Goal: Task Accomplishment & Management: Manage account settings

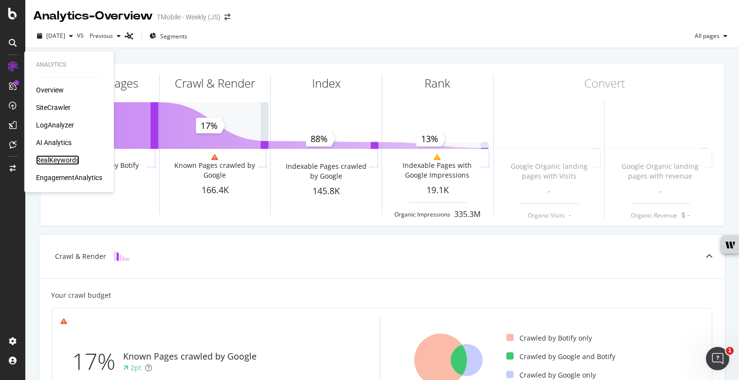
click at [64, 158] on div "RealKeywords" at bounding box center [57, 160] width 43 height 10
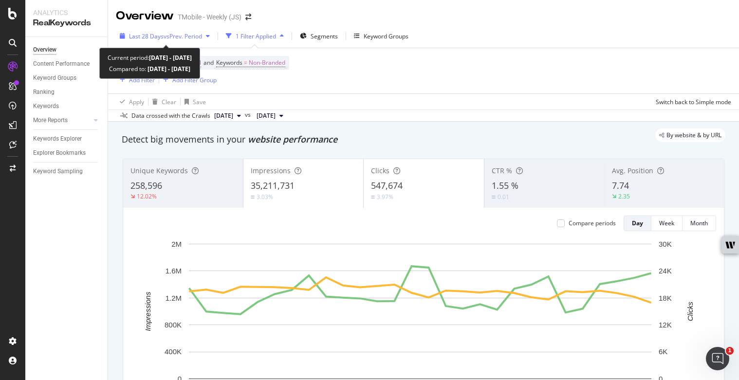
click at [176, 31] on div "Last 28 Days vs Prev. Period" at bounding box center [165, 36] width 98 height 15
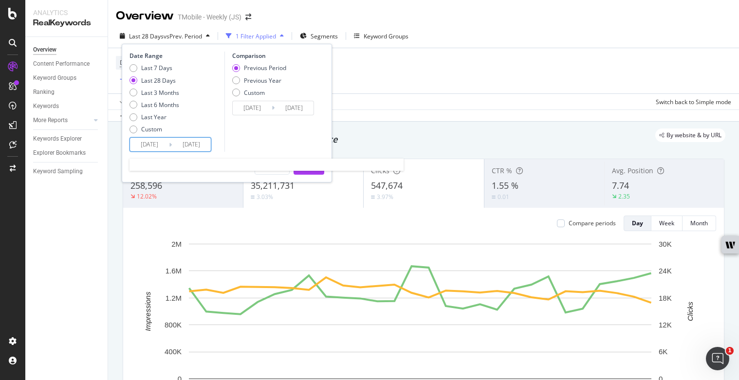
click at [151, 146] on input "[DATE]" at bounding box center [149, 145] width 39 height 14
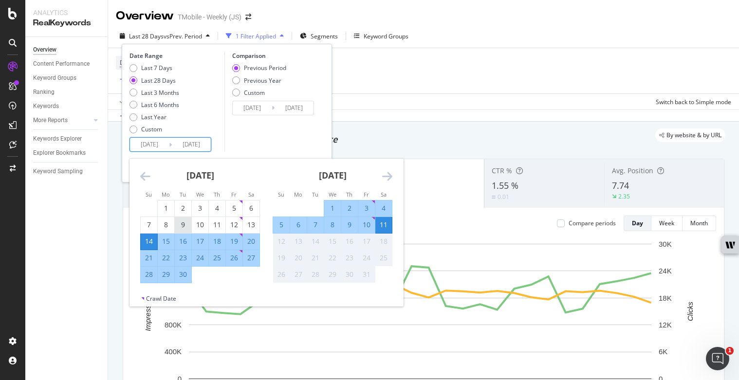
click at [181, 224] on div "9" at bounding box center [183, 225] width 17 height 10
type input "[DATE]"
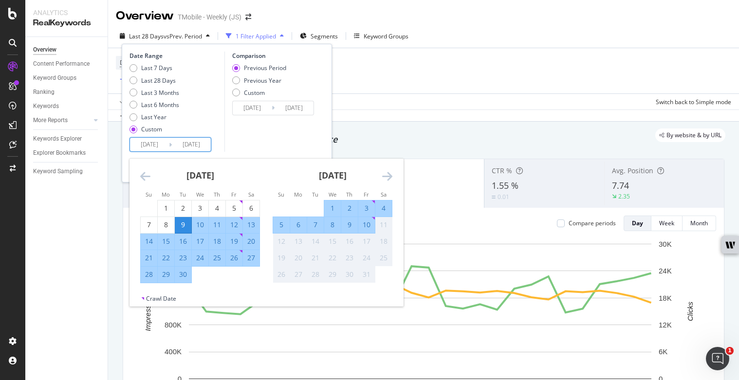
click at [182, 275] on div "30" at bounding box center [183, 275] width 17 height 10
type input "[DATE]"
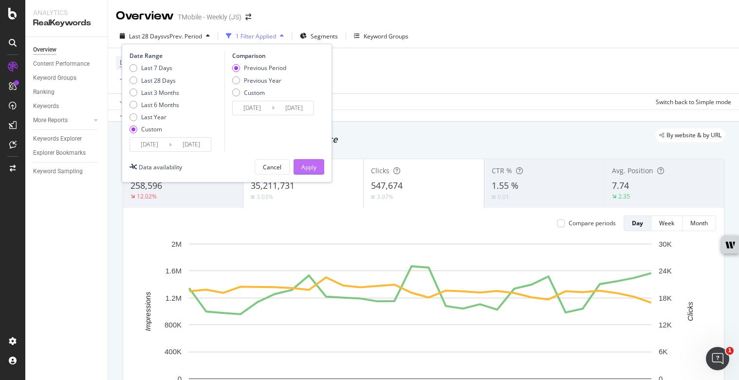
click at [318, 164] on button "Apply" at bounding box center [309, 167] width 31 height 16
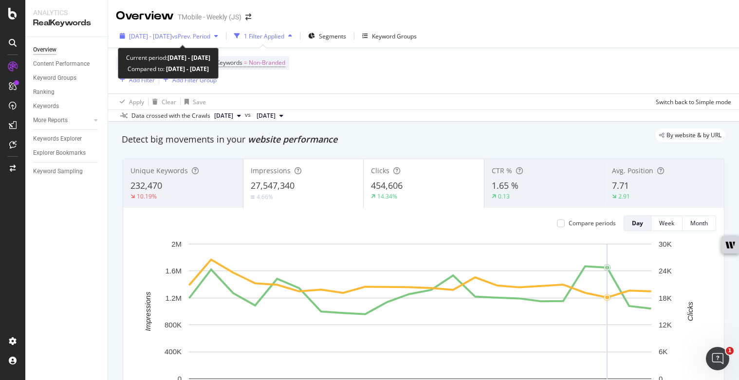
click at [209, 32] on span "vs Prev. Period" at bounding box center [191, 36] width 38 height 8
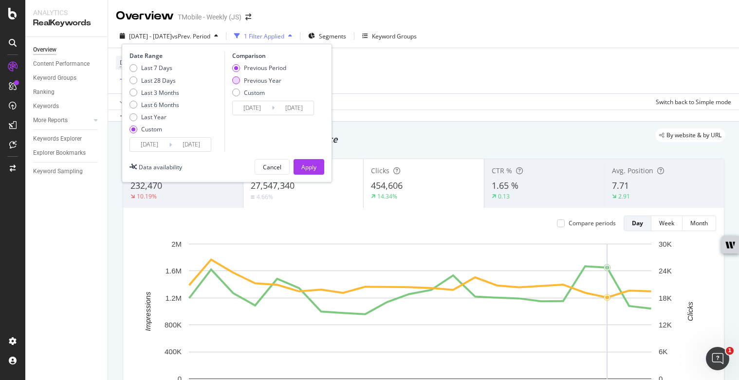
click at [259, 84] on div "Previous Year" at bounding box center [262, 80] width 37 height 8
type input "[DATE]"
click at [269, 106] on input "[DATE]" at bounding box center [252, 108] width 39 height 14
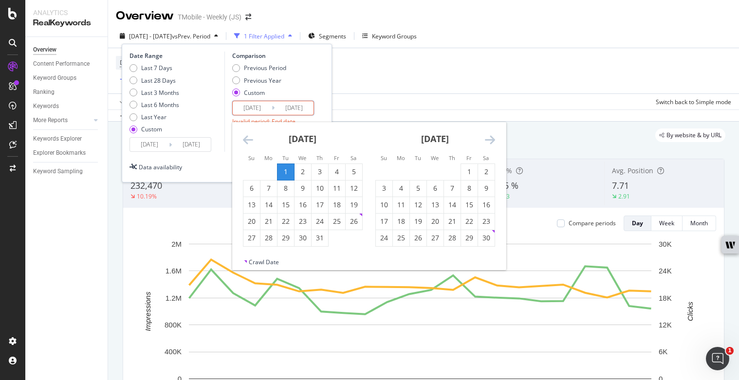
type input "[DATE]"
click at [312, 107] on input "[DATE]" at bounding box center [294, 108] width 39 height 14
type input "[DATE]"
click at [263, 107] on input "[DATE]" at bounding box center [252, 108] width 39 height 14
type input "[DATE]"
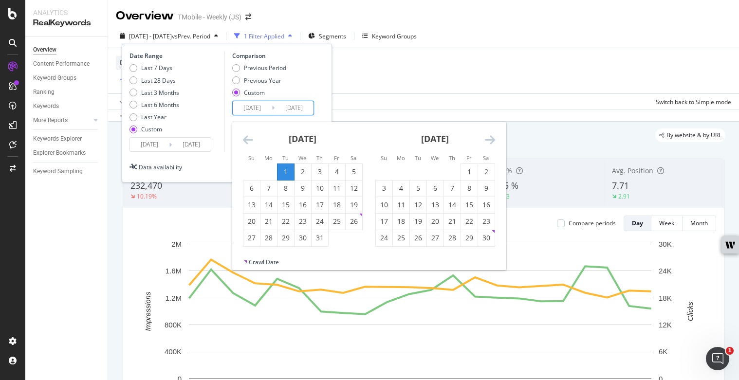
click at [313, 107] on input "[DATE]" at bounding box center [294, 108] width 39 height 14
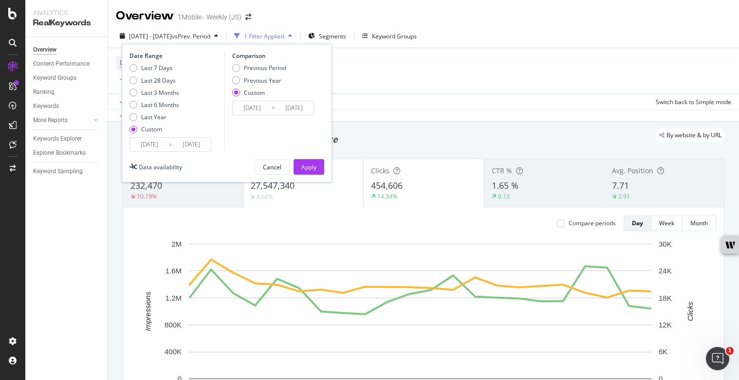
type input "[DATE]"
click at [320, 136] on div "Date Range Last 7 Days Last 28 Days Last 3 Months Last 6 Months Last Year Custo…" at bounding box center [227, 102] width 195 height 100
click at [302, 163] on div "Apply" at bounding box center [308, 167] width 15 height 8
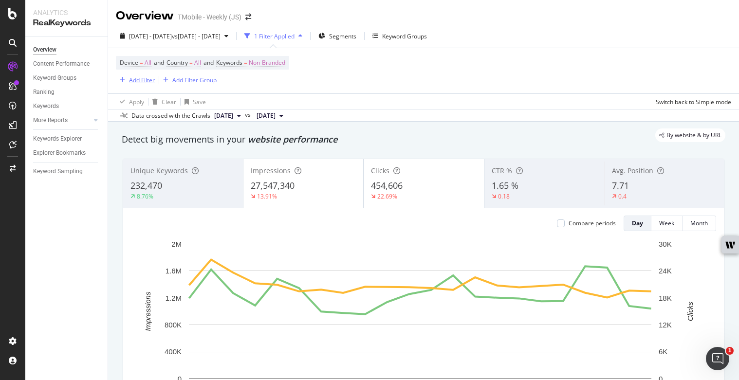
click at [141, 81] on div "Add Filter" at bounding box center [142, 80] width 26 height 8
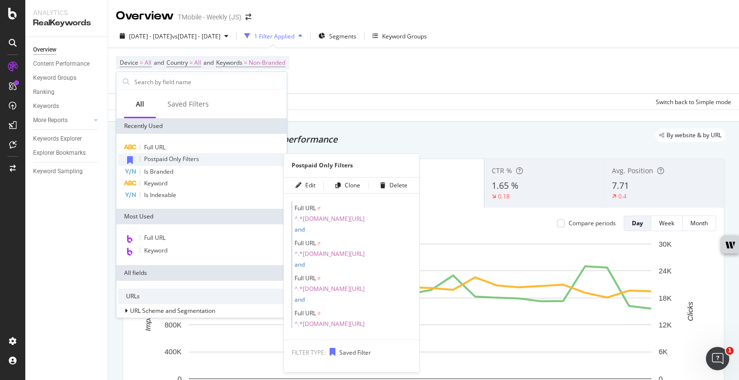
click at [168, 160] on span "Postpaid Only Filters" at bounding box center [171, 159] width 55 height 8
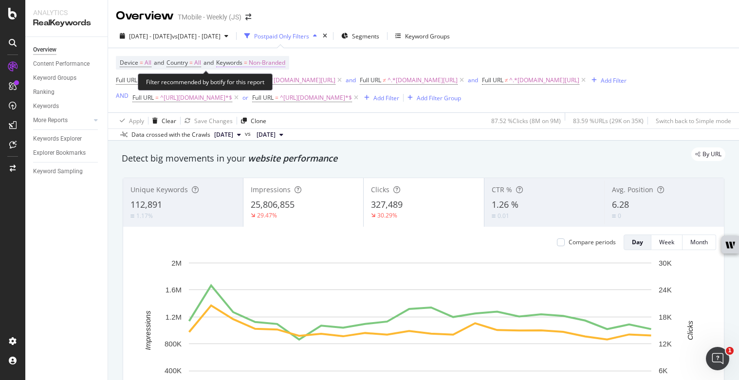
click at [285, 61] on span "Non-Branded" at bounding box center [267, 63] width 37 height 14
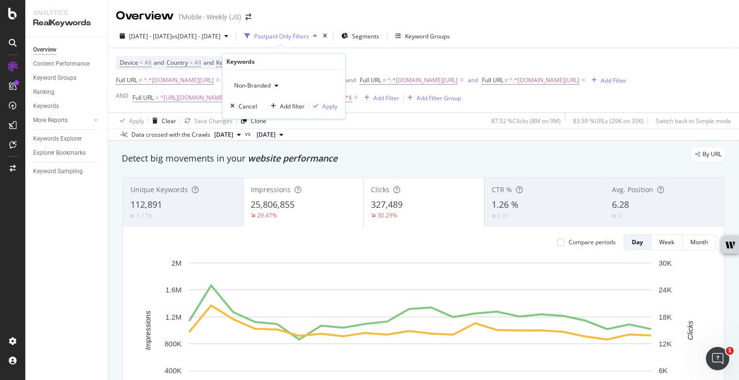
click at [269, 87] on span "Non-Branded" at bounding box center [250, 85] width 40 height 8
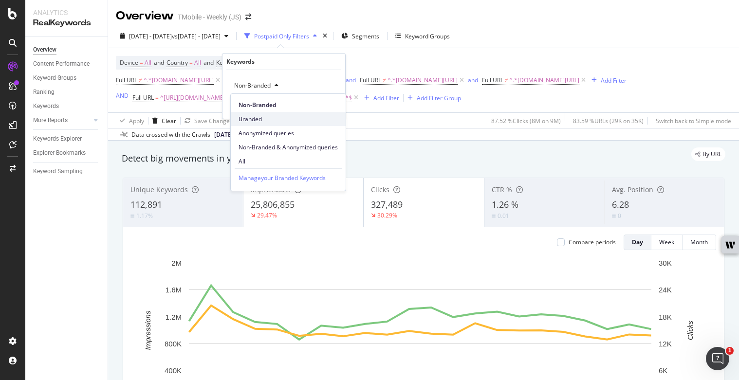
click at [270, 120] on span "Branded" at bounding box center [288, 119] width 99 height 9
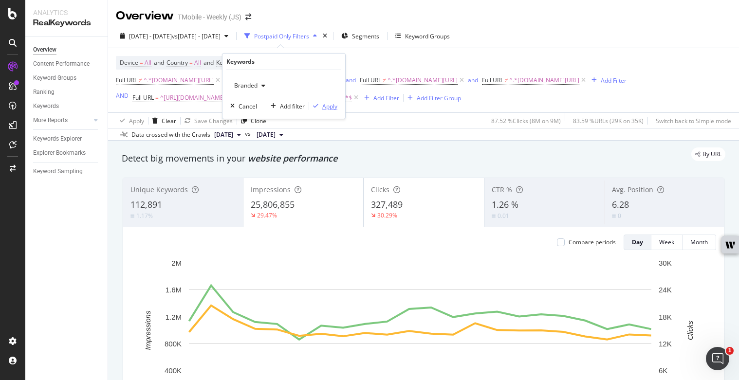
click at [326, 106] on div "Apply" at bounding box center [329, 106] width 15 height 8
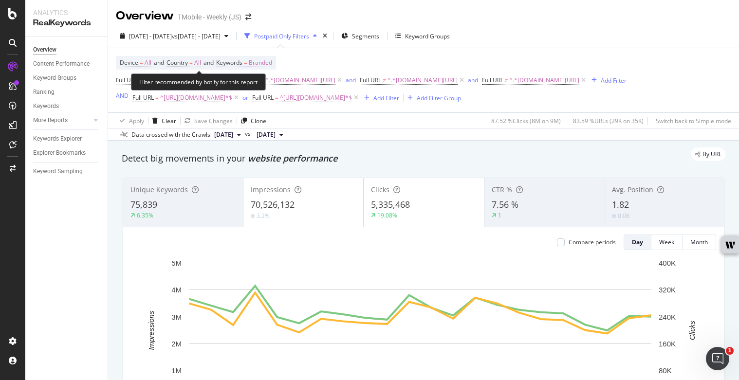
click at [272, 63] on span "Branded" at bounding box center [260, 63] width 23 height 14
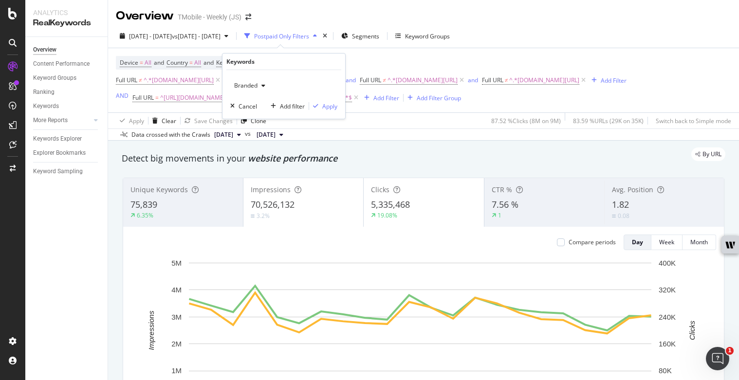
click at [263, 83] on icon "button" at bounding box center [263, 86] width 4 height 6
click at [260, 101] on span "Non-Branded" at bounding box center [288, 105] width 99 height 9
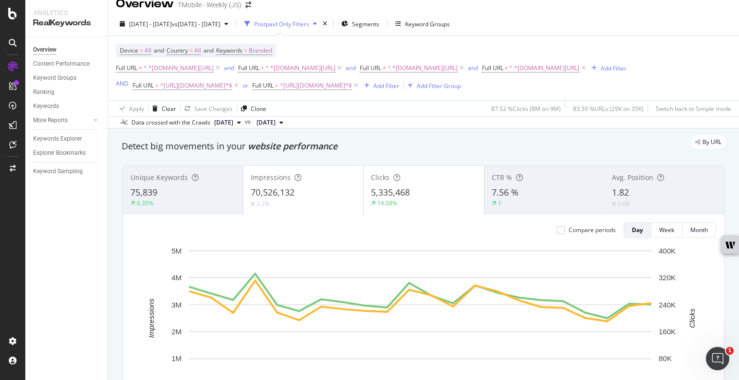
scroll to position [26, 0]
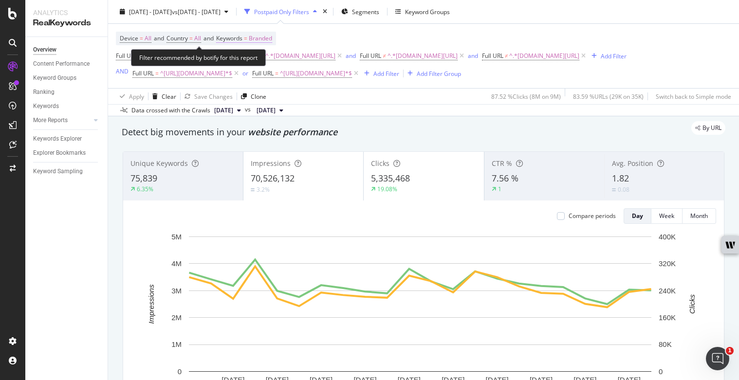
click at [272, 39] on span "Branded" at bounding box center [260, 39] width 23 height 14
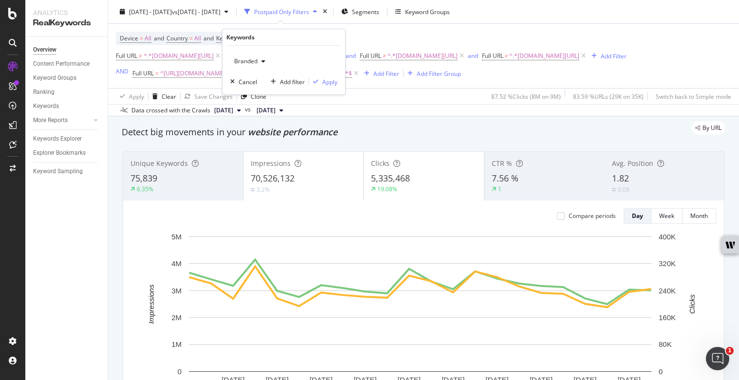
click at [255, 62] on span "Branded" at bounding box center [243, 61] width 27 height 8
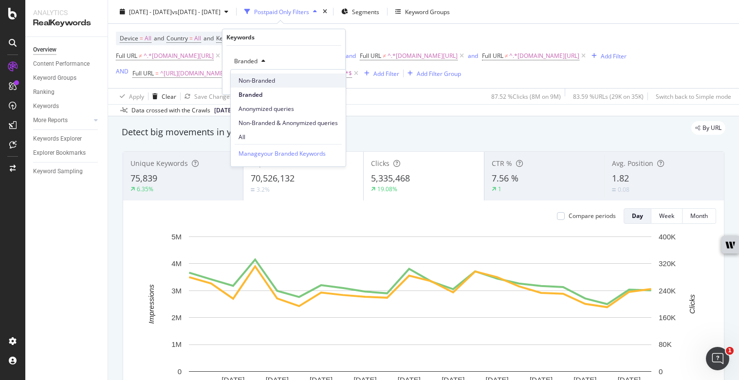
click at [254, 77] on span "Non-Branded" at bounding box center [288, 80] width 99 height 9
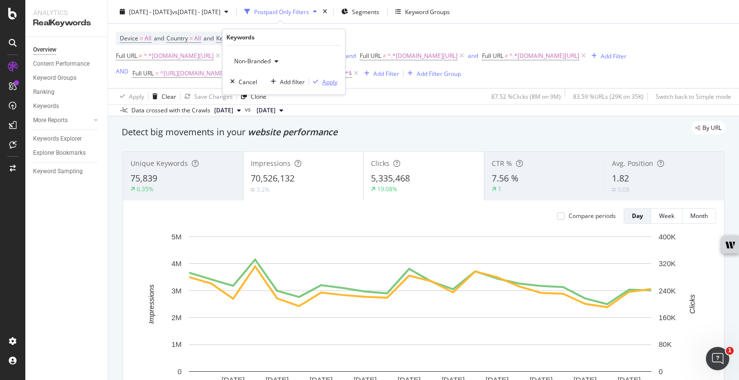
click at [333, 85] on div "Apply" at bounding box center [329, 82] width 15 height 8
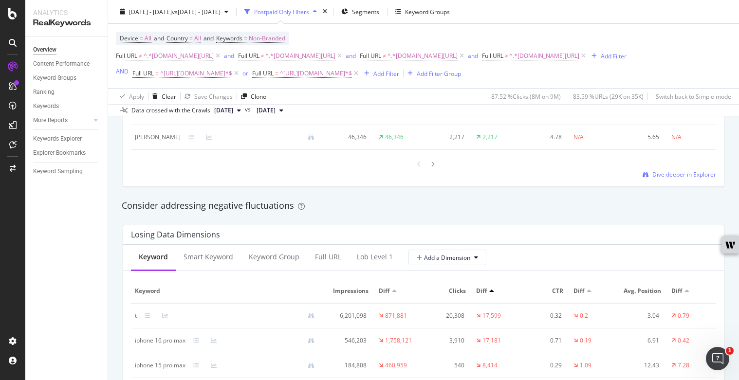
scroll to position [1061, 0]
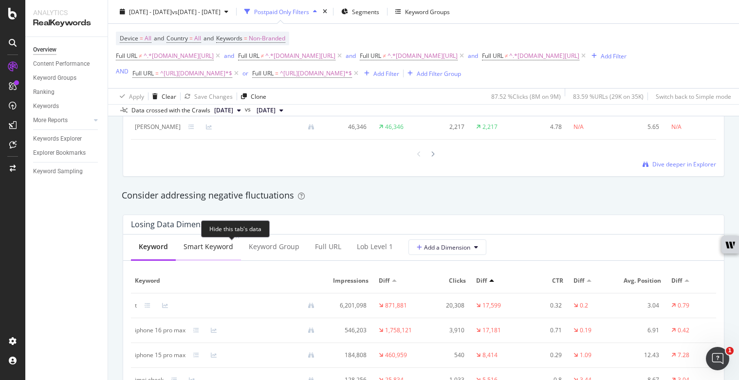
click at [213, 248] on div "Smart Keyword" at bounding box center [208, 247] width 65 height 27
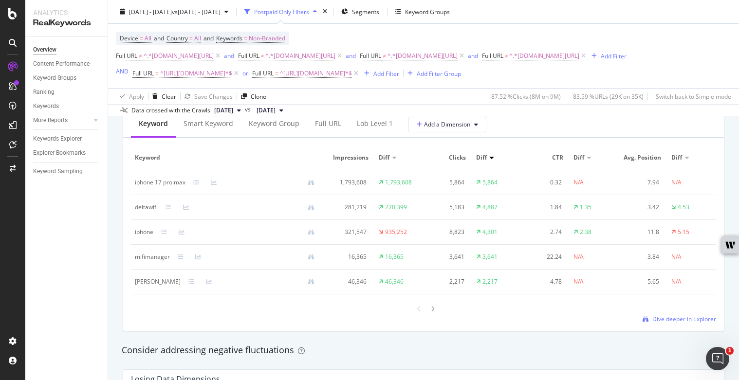
scroll to position [904, 0]
click at [205, 126] on div "Smart Keyword" at bounding box center [209, 125] width 50 height 10
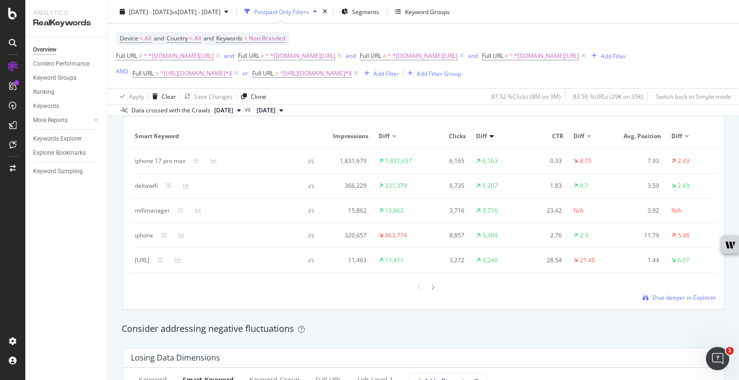
scroll to position [899, 0]
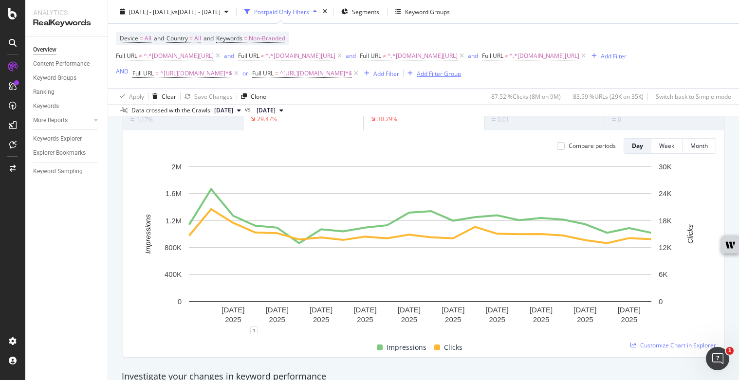
click at [461, 73] on div "Add Filter Group" at bounding box center [439, 73] width 44 height 8
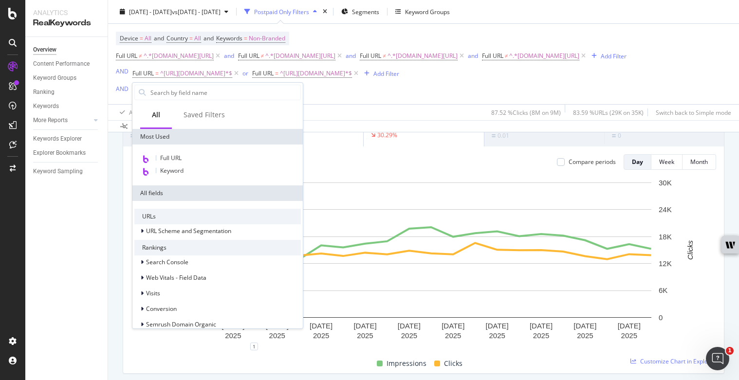
scroll to position [112, 0]
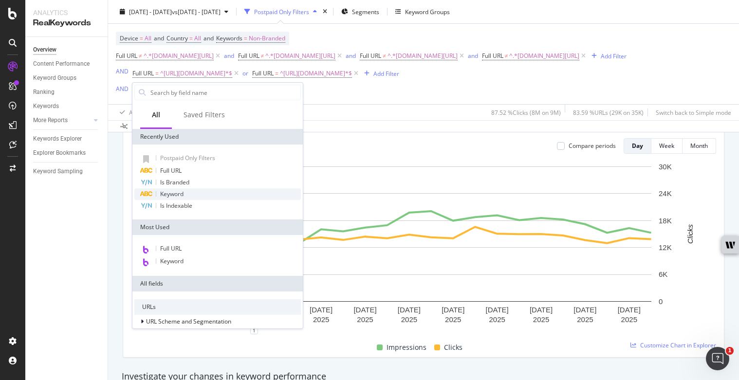
click at [197, 195] on div "Keyword" at bounding box center [217, 194] width 167 height 12
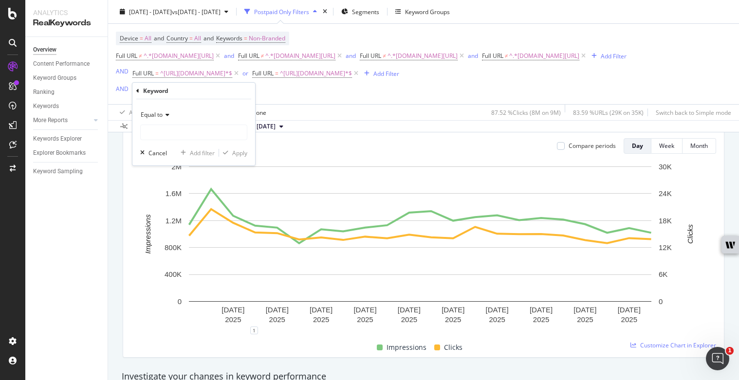
click at [160, 116] on span "Equal to" at bounding box center [152, 115] width 22 height 8
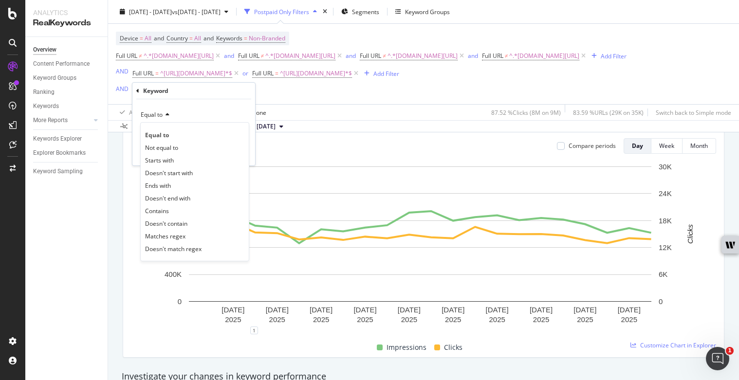
click at [203, 109] on div "Equal to" at bounding box center [193, 115] width 107 height 16
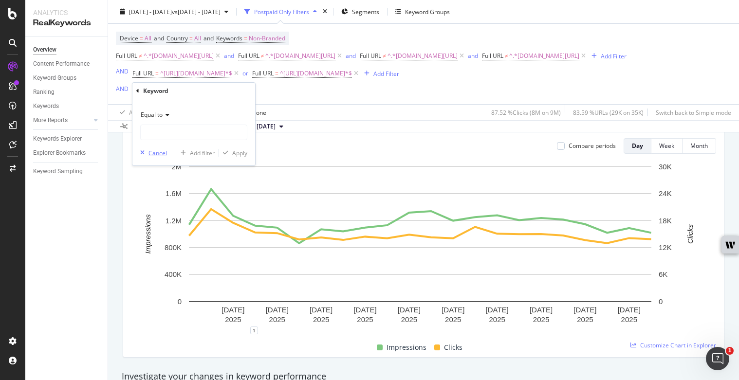
click at [159, 151] on div "Cancel" at bounding box center [158, 153] width 19 height 8
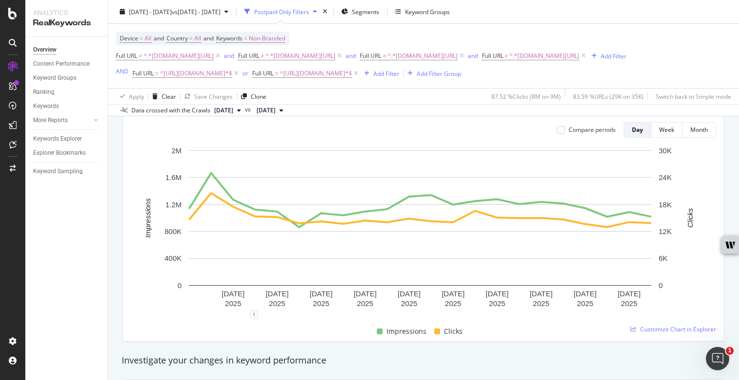
scroll to position [96, 0]
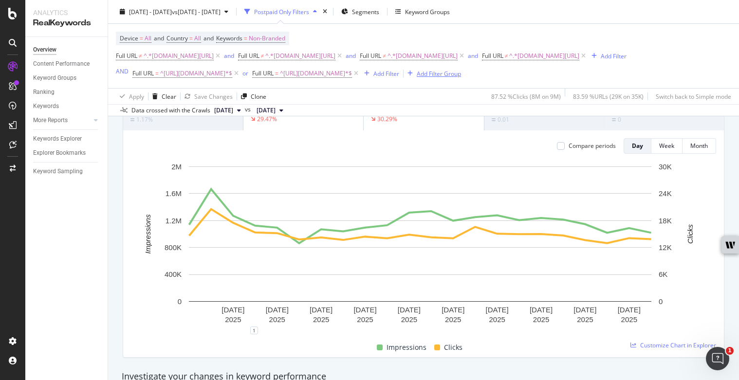
click at [440, 69] on div "Add Filter Group" at bounding box center [432, 73] width 57 height 11
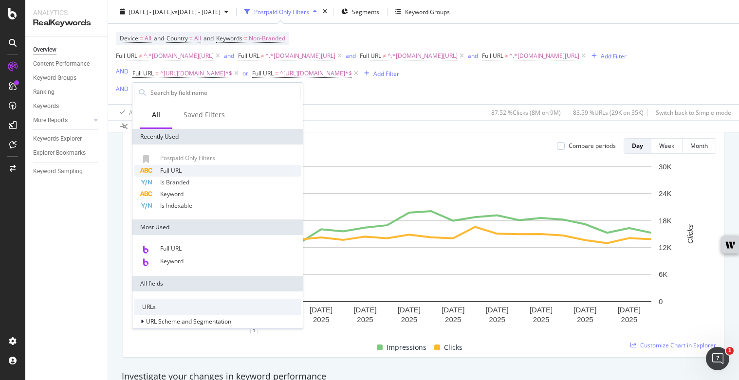
click at [193, 168] on div "Full URL" at bounding box center [217, 171] width 167 height 12
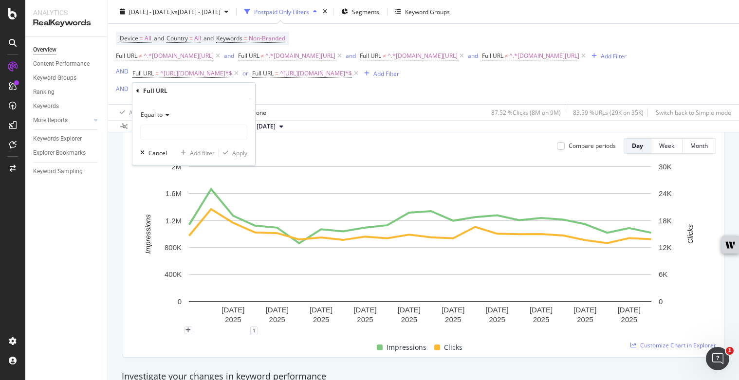
click at [159, 115] on span "Equal to" at bounding box center [152, 115] width 22 height 8
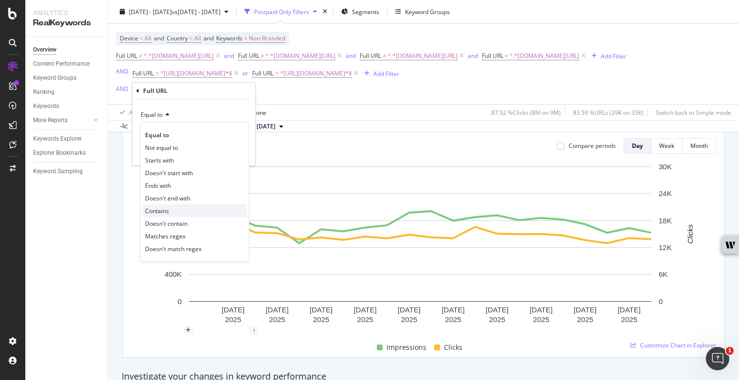
click at [182, 212] on div "Contains" at bounding box center [195, 211] width 104 height 13
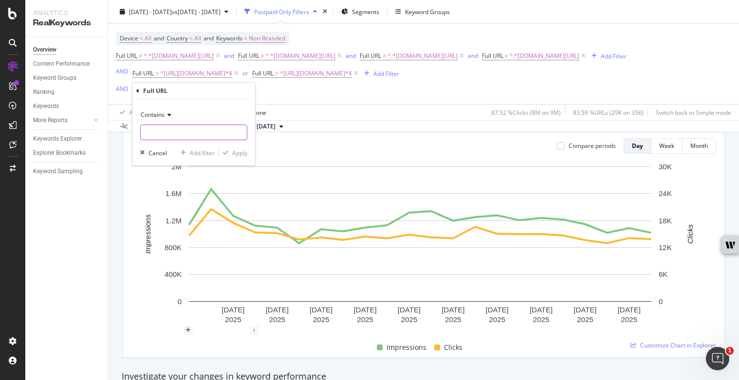
click at [191, 136] on input "text" at bounding box center [194, 133] width 106 height 16
type input "apple"
click at [241, 153] on div "Apply" at bounding box center [239, 153] width 15 height 8
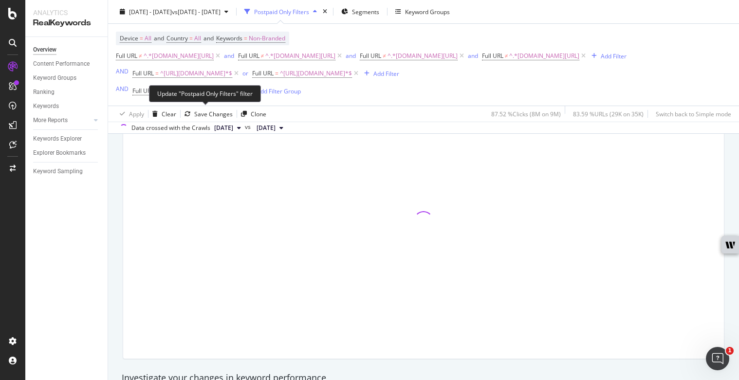
scroll to position [114, 0]
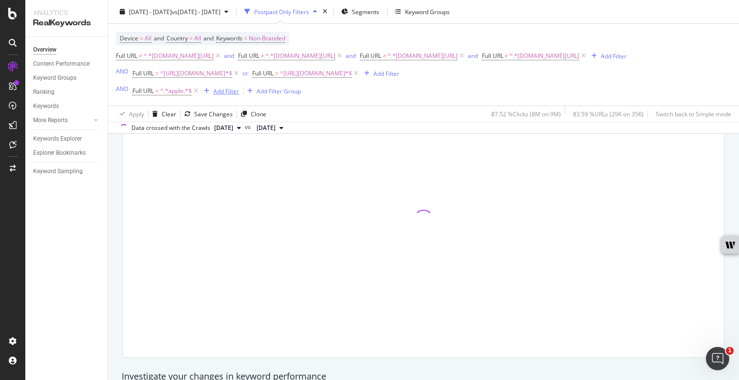
click at [218, 87] on div "Add Filter" at bounding box center [226, 91] width 26 height 8
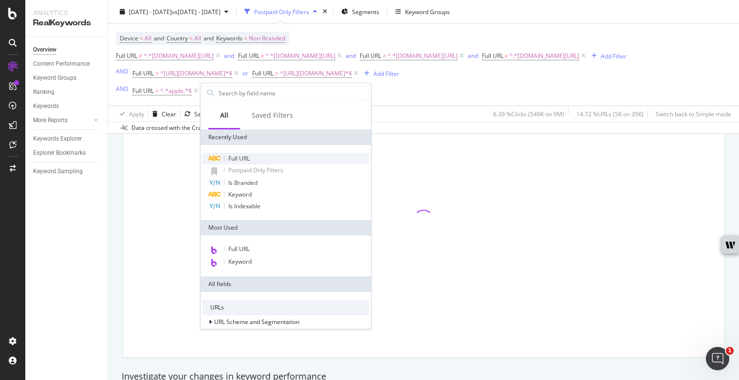
click at [246, 158] on span "Full URL" at bounding box center [238, 158] width 21 height 8
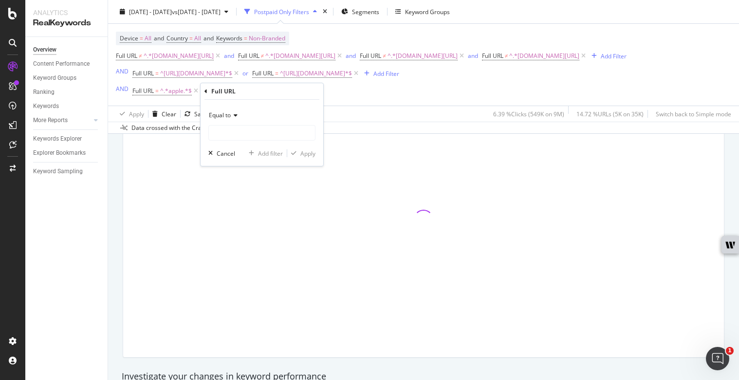
click at [236, 118] on icon at bounding box center [234, 115] width 7 height 6
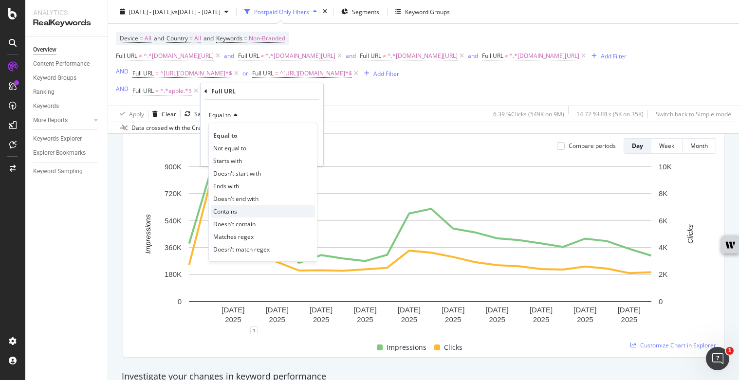
click at [240, 209] on div "Contains" at bounding box center [263, 211] width 104 height 13
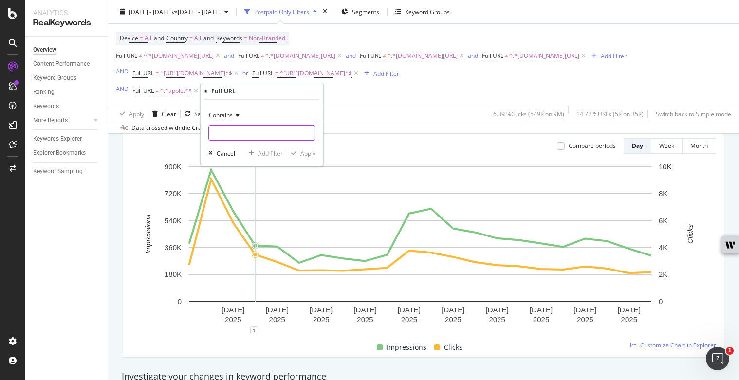
click at [250, 133] on input "text" at bounding box center [262, 133] width 106 height 16
type input "iphone"
click at [308, 156] on div "Apply" at bounding box center [307, 153] width 15 height 8
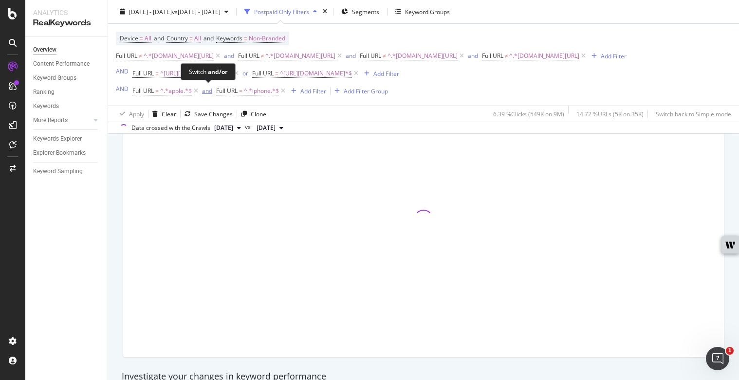
click at [206, 88] on div "and" at bounding box center [207, 91] width 10 height 8
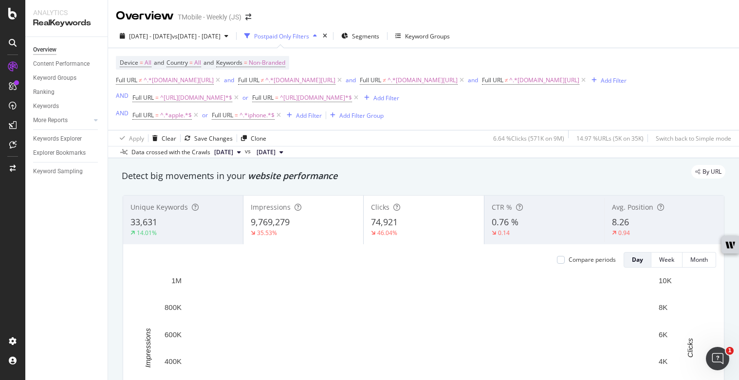
scroll to position [12, 0]
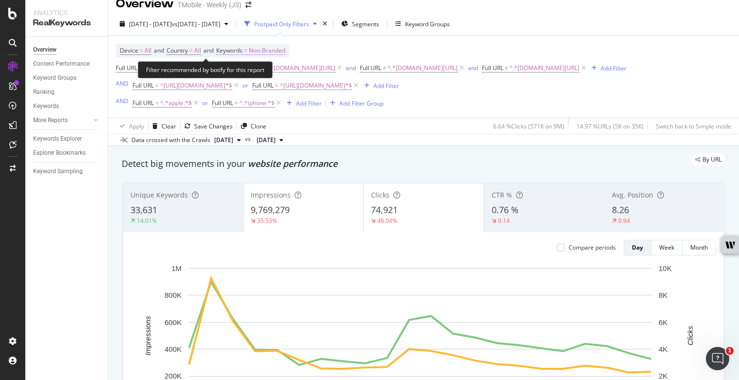
click at [283, 49] on span "Non-Branded" at bounding box center [267, 51] width 37 height 14
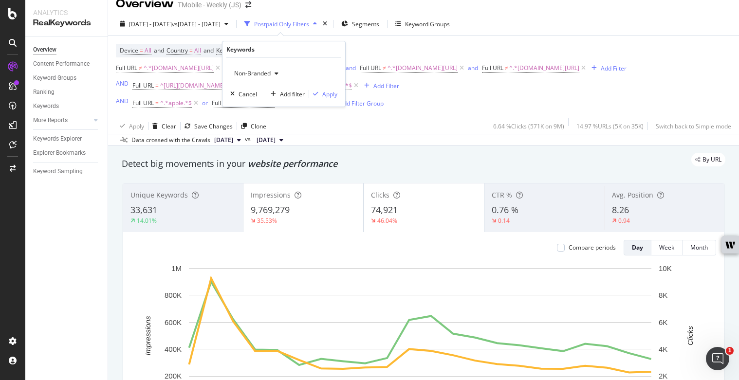
click at [258, 71] on span "Non-Branded" at bounding box center [250, 73] width 40 height 8
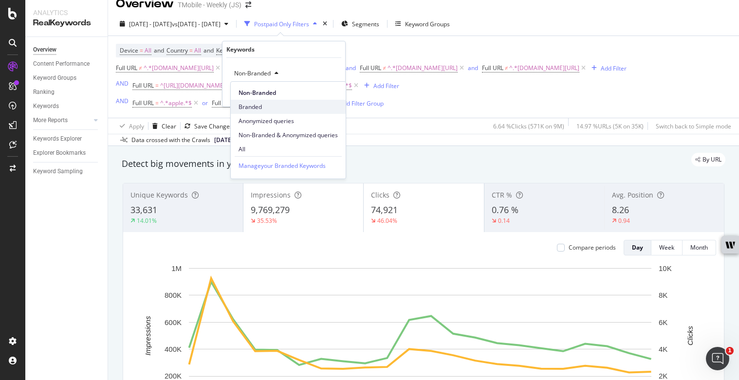
click at [258, 107] on span "Branded" at bounding box center [288, 107] width 99 height 9
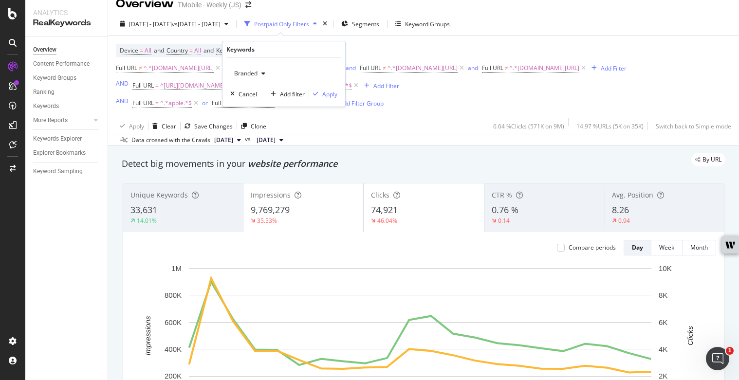
click at [339, 92] on div "Branded Cancel Add filter Apply" at bounding box center [284, 82] width 123 height 49
click at [334, 95] on div "Apply" at bounding box center [329, 94] width 15 height 8
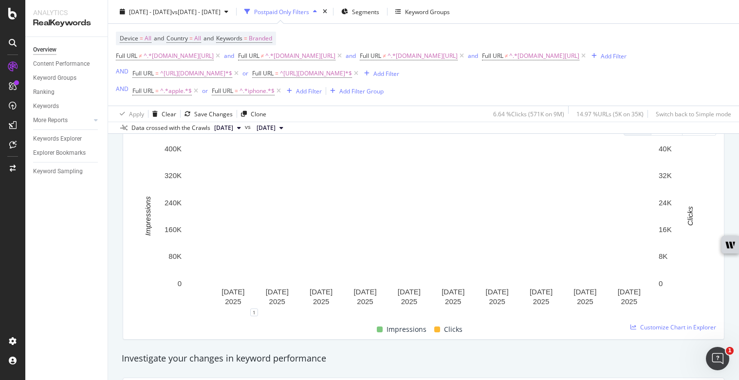
scroll to position [29, 0]
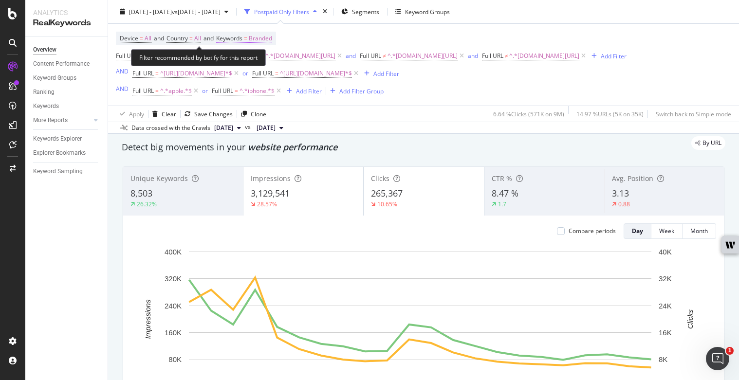
click at [256, 32] on span "Branded" at bounding box center [260, 39] width 23 height 14
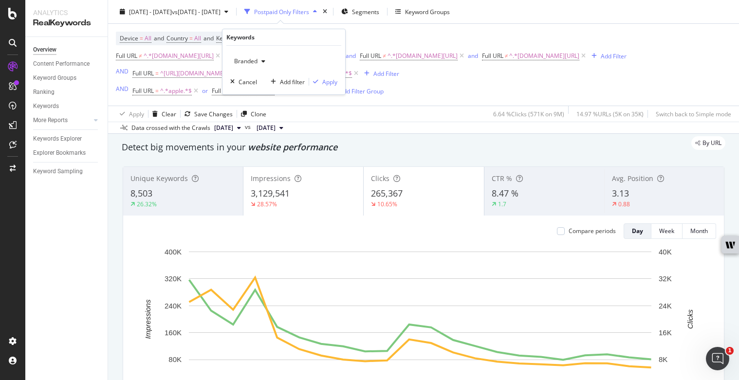
click at [248, 60] on span "Branded" at bounding box center [243, 61] width 27 height 8
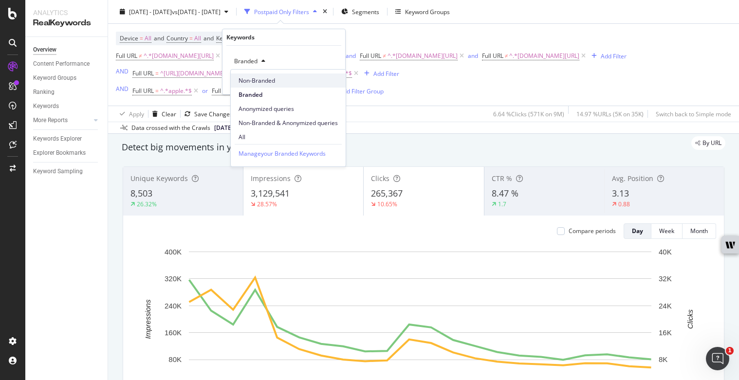
click at [248, 76] on span "Non-Branded" at bounding box center [288, 80] width 99 height 9
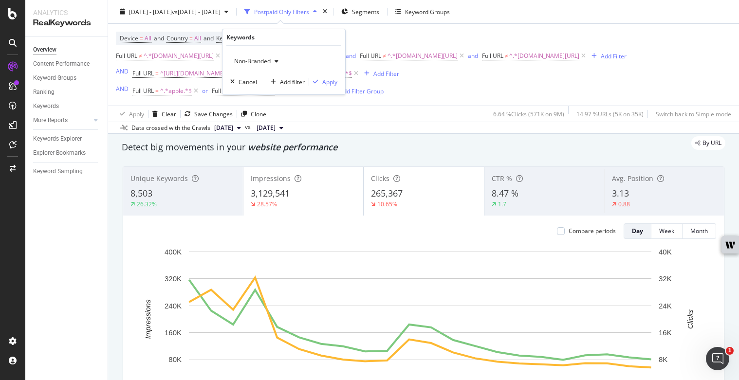
click at [338, 84] on div "Non-Branded Cancel Add filter Apply" at bounding box center [284, 70] width 123 height 49
click at [337, 84] on div "Apply" at bounding box center [329, 82] width 15 height 8
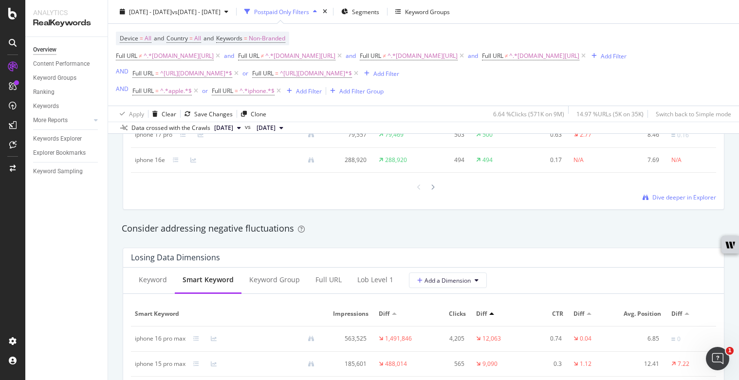
scroll to position [1160, 0]
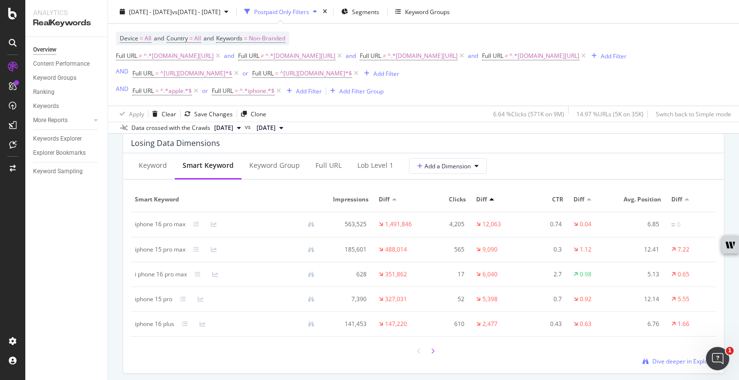
click at [431, 354] on icon at bounding box center [433, 352] width 4 height 6
click at [431, 354] on icon at bounding box center [433, 351] width 4 height 6
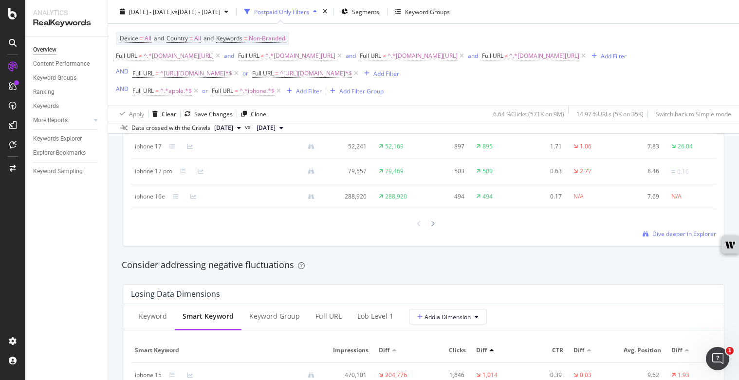
scroll to position [1005, 0]
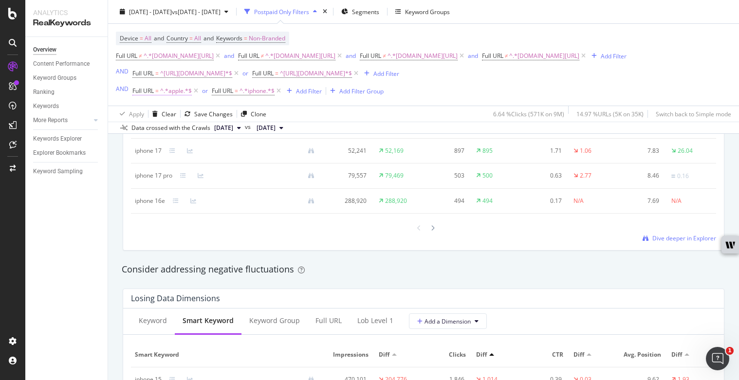
click at [174, 87] on span "^.*apple.*$" at bounding box center [176, 91] width 32 height 14
click at [171, 124] on input "apple" at bounding box center [187, 132] width 92 height 16
type input "iphone-16"
click at [238, 151] on div "Apply" at bounding box center [239, 152] width 15 height 8
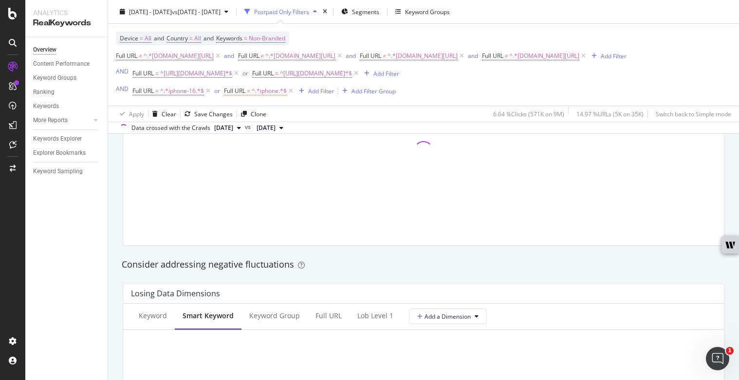
click at [259, 88] on span "^.*iphone.*$" at bounding box center [269, 91] width 35 height 14
click at [256, 130] on input "iphone" at bounding box center [279, 132] width 92 height 16
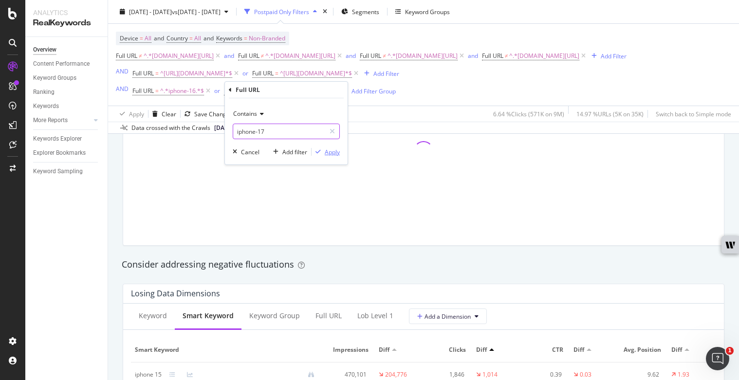
type input "iphone-17"
click at [331, 152] on div "Apply" at bounding box center [332, 152] width 15 height 8
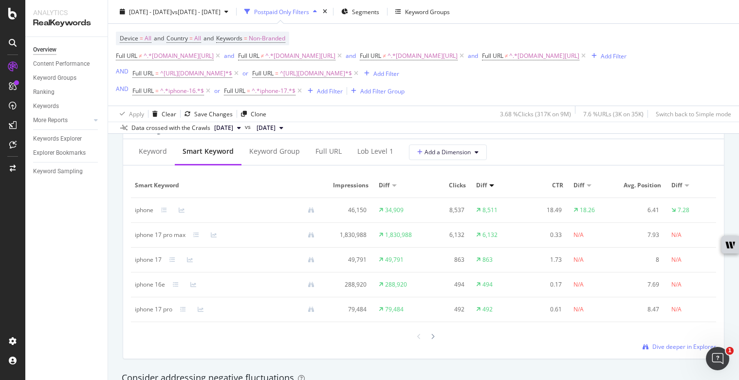
scroll to position [893, 0]
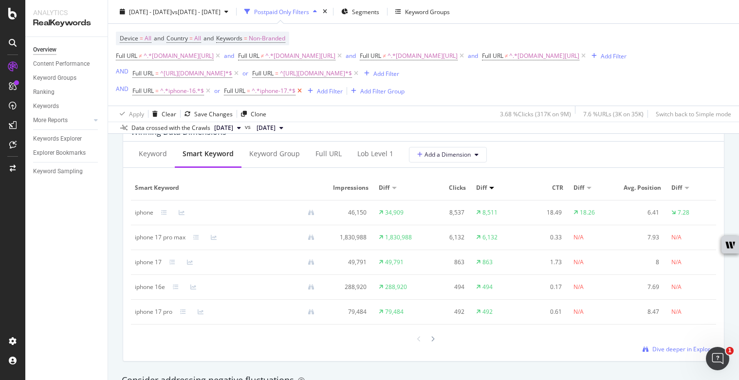
click at [302, 90] on icon at bounding box center [300, 91] width 8 height 10
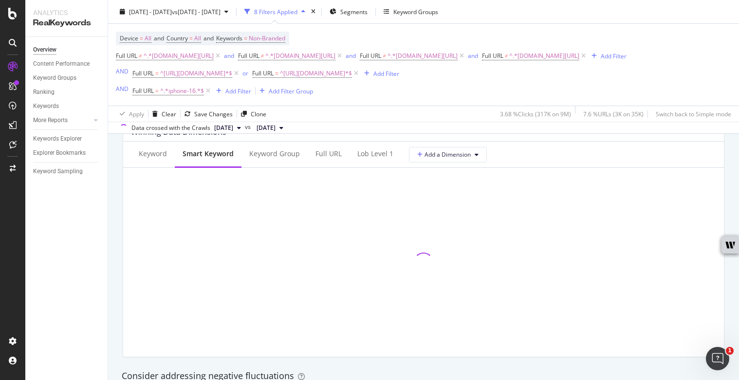
scroll to position [716, 0]
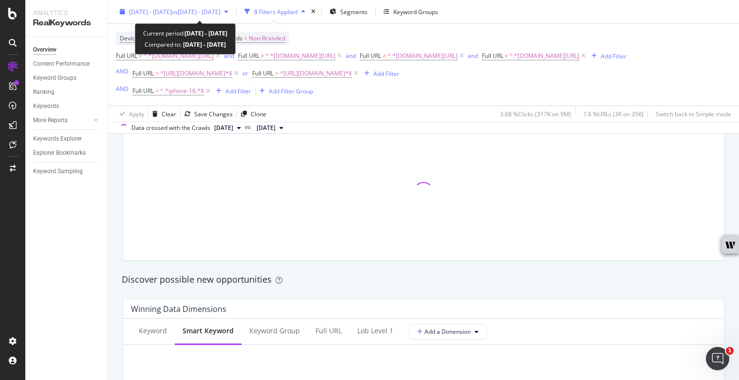
click at [221, 10] on span "vs [DATE] - [DATE]" at bounding box center [196, 11] width 49 height 8
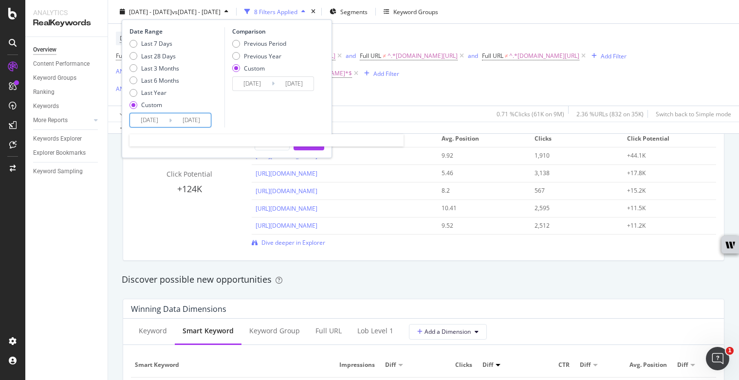
click at [148, 121] on input "[DATE]" at bounding box center [149, 120] width 39 height 14
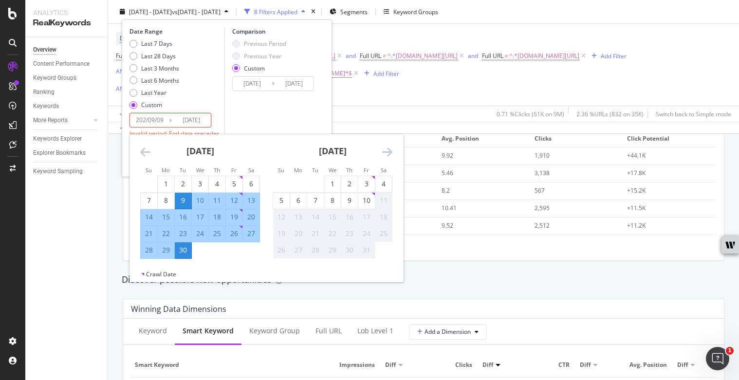
click at [147, 121] on input "202/09/09" at bounding box center [149, 120] width 39 height 14
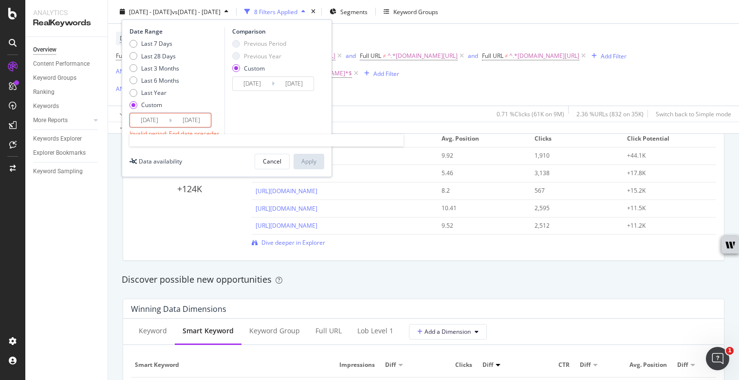
click at [144, 120] on input "[DATE]" at bounding box center [149, 120] width 39 height 14
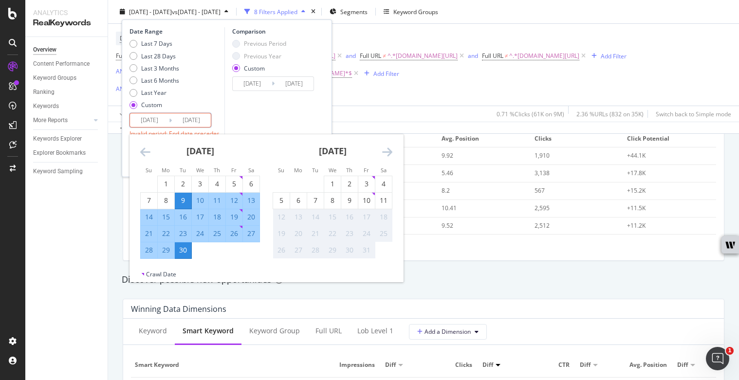
click at [137, 150] on div "[DATE] 1 2 3 4 5 6 7 8 9 10 11 12 13 14 15 16 17 18 19 20 21 22 23 24 25 26 27 …" at bounding box center [200, 196] width 132 height 125
click at [143, 150] on icon "Move backward to switch to the previous month." at bounding box center [145, 152] width 10 height 12
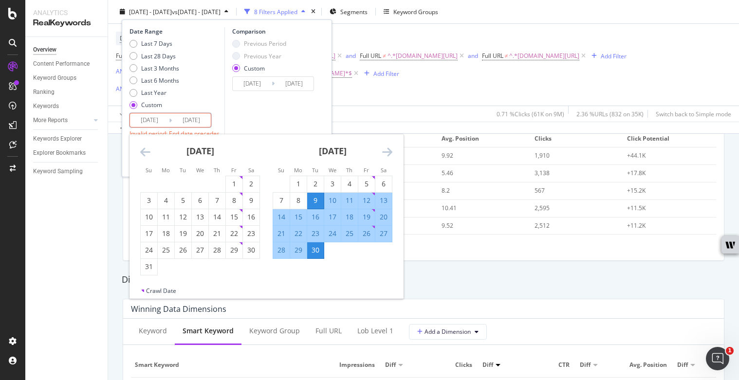
click at [143, 150] on icon "Move backward to switch to the previous month." at bounding box center [145, 152] width 10 height 12
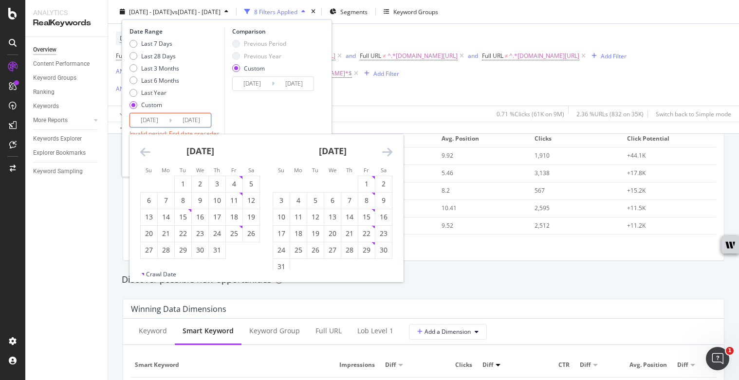
click at [143, 150] on icon "Move backward to switch to the previous month." at bounding box center [145, 152] width 10 height 12
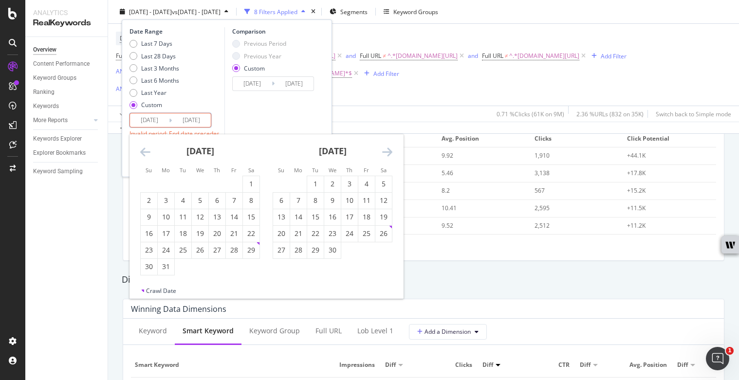
click at [143, 150] on icon "Move backward to switch to the previous month." at bounding box center [145, 152] width 10 height 12
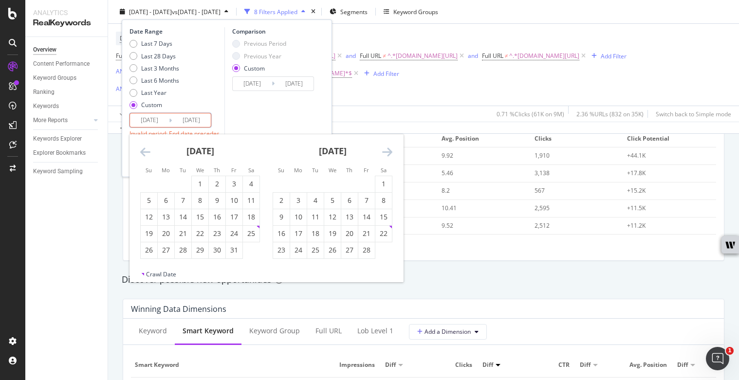
click at [143, 150] on icon "Move backward to switch to the previous month." at bounding box center [145, 152] width 10 height 12
click at [144, 150] on icon "Move backward to switch to the previous month." at bounding box center [145, 152] width 10 height 12
click at [168, 199] on div "9" at bounding box center [166, 201] width 17 height 10
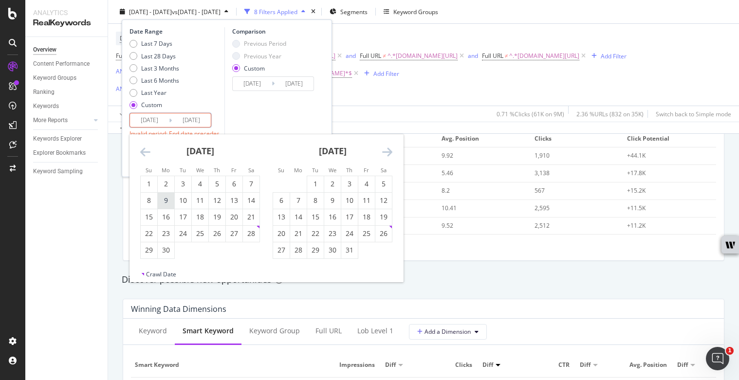
type input "[DATE]"
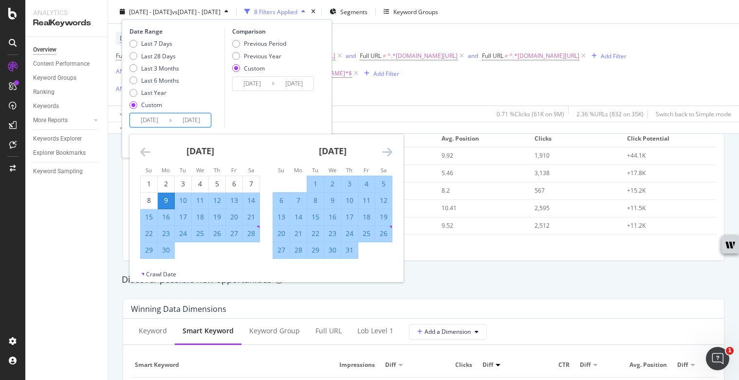
click at [173, 251] on div "30" at bounding box center [166, 250] width 17 height 10
type input "[DATE]"
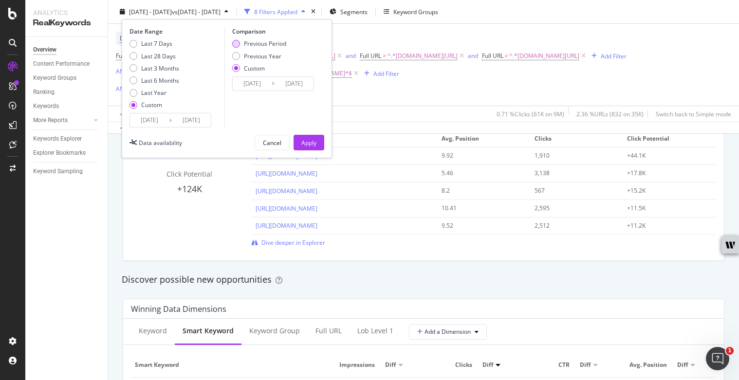
click at [261, 45] on div "Previous Period" at bounding box center [265, 43] width 42 height 8
type input "[DATE]"
click at [304, 141] on div "Apply" at bounding box center [308, 142] width 15 height 8
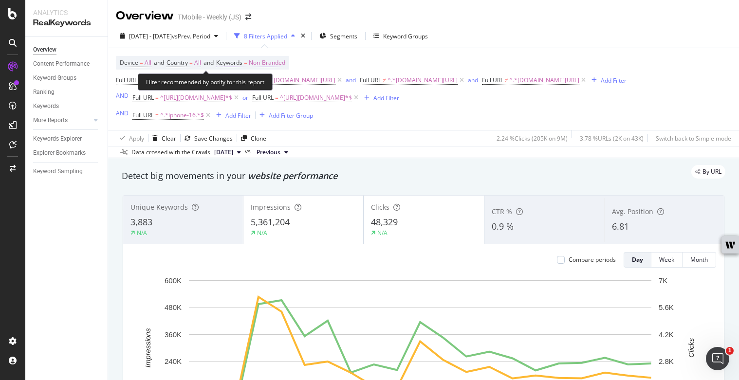
click at [275, 58] on span "Non-Branded" at bounding box center [267, 63] width 37 height 14
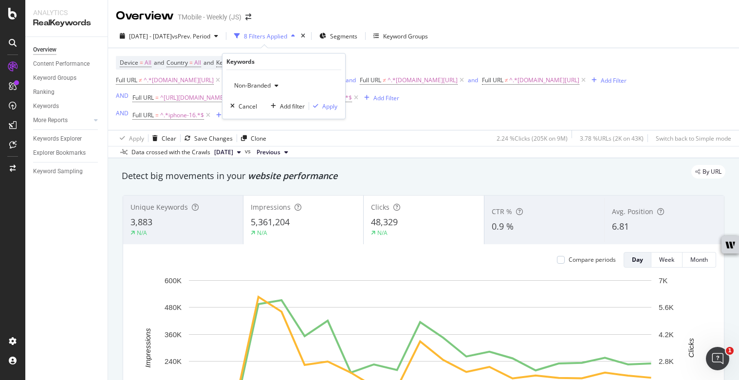
click at [249, 86] on span "Non-Branded" at bounding box center [250, 85] width 40 height 8
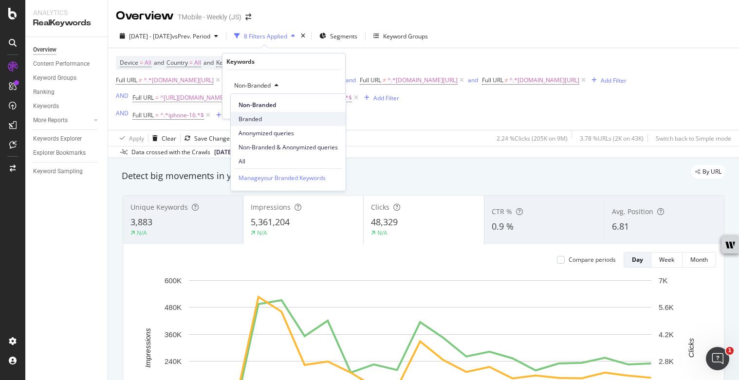
click at [260, 121] on span "Branded" at bounding box center [288, 119] width 99 height 9
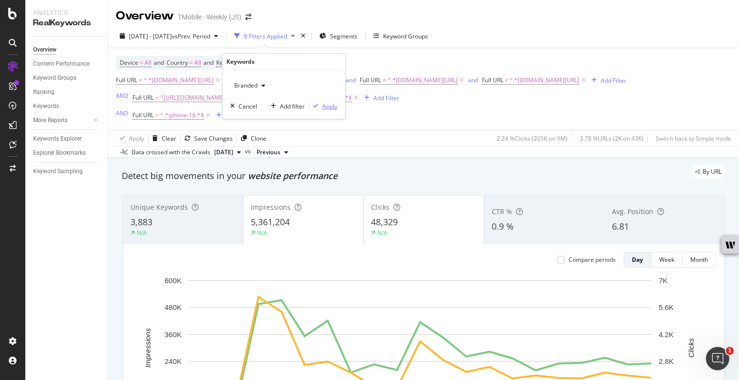
click at [321, 103] on div "Apply" at bounding box center [323, 106] width 28 height 9
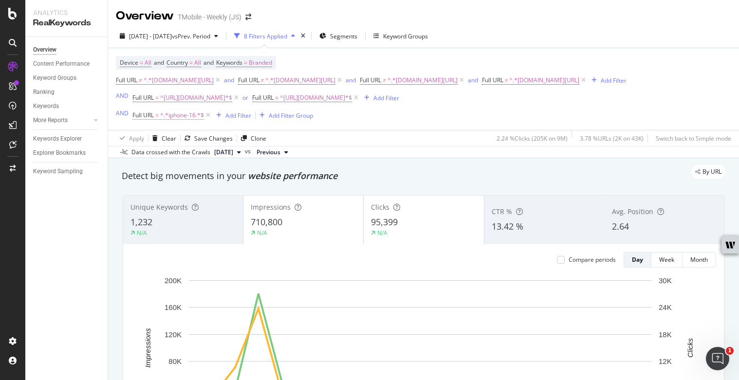
click at [181, 115] on span "^.*iphone-16.*$" at bounding box center [182, 116] width 44 height 14
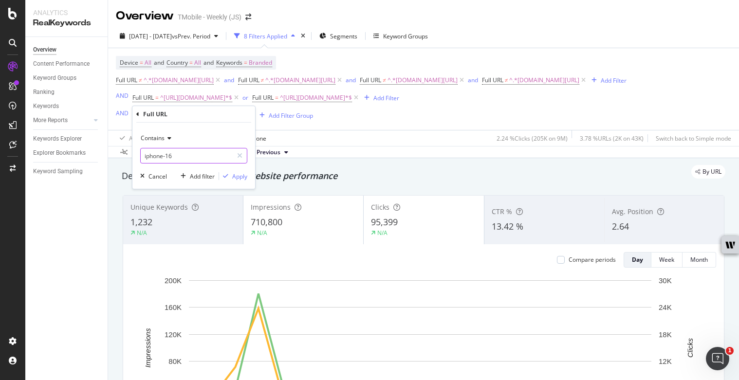
click at [162, 154] on input "iphone-16" at bounding box center [187, 156] width 92 height 16
paste input "cell-phone/apple-"
type input "cell-phone/apple-iphone-16"
click at [243, 177] on div "Apply" at bounding box center [239, 176] width 15 height 8
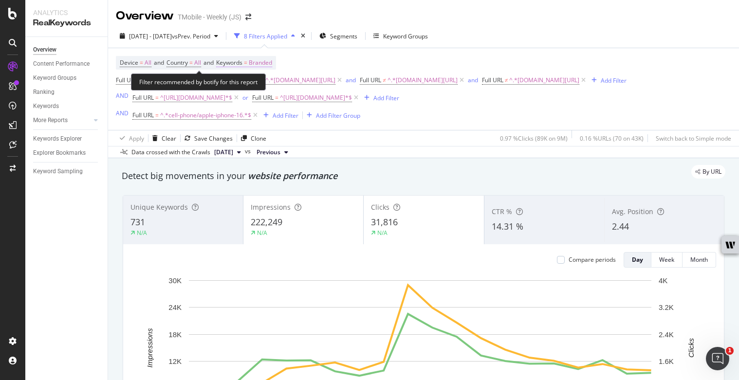
click at [272, 59] on span "Branded" at bounding box center [260, 63] width 23 height 14
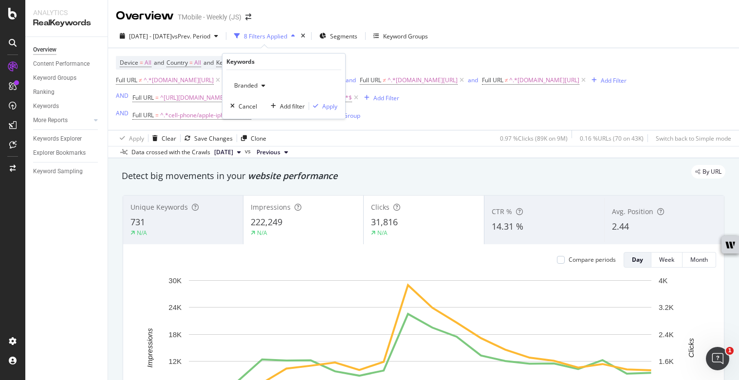
click at [254, 85] on span "Branded" at bounding box center [243, 85] width 27 height 8
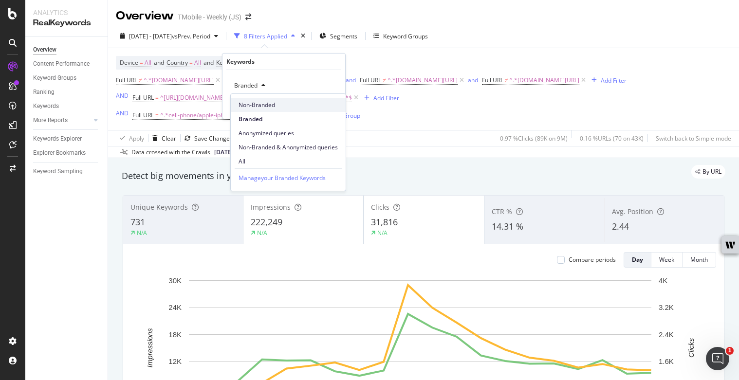
click at [261, 101] on span "Non-Branded" at bounding box center [288, 105] width 99 height 9
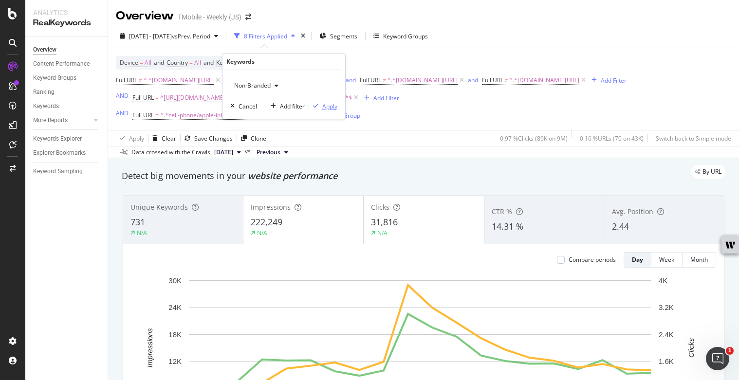
click at [335, 108] on div "Apply" at bounding box center [329, 106] width 15 height 8
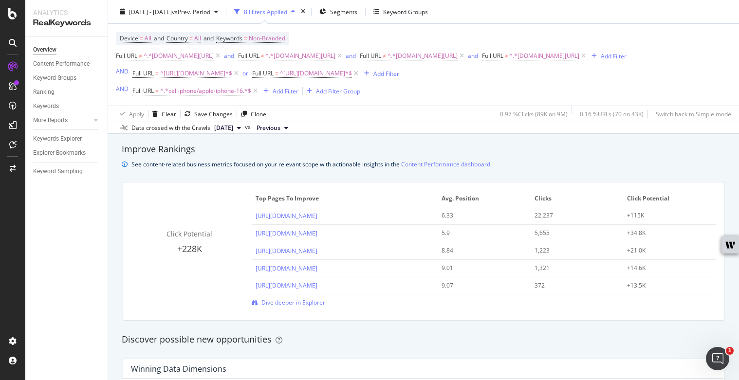
scroll to position [662, 0]
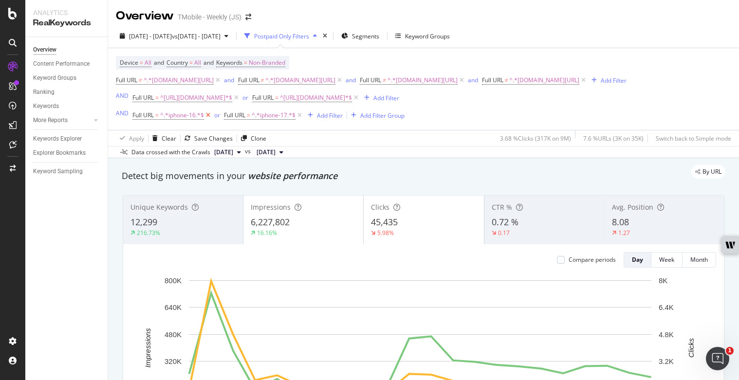
click at [211, 116] on icon at bounding box center [208, 116] width 8 height 10
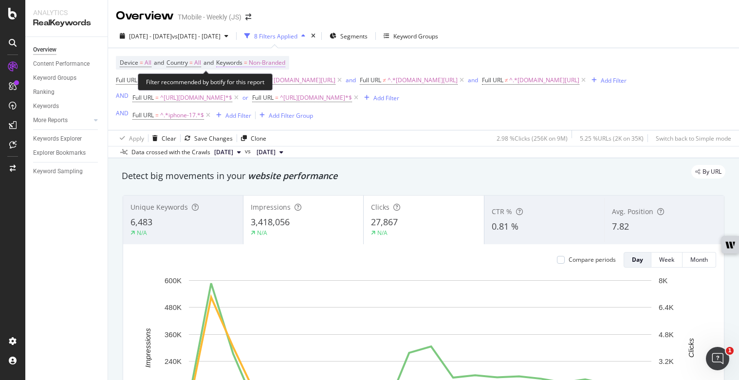
click at [270, 58] on span "Non-Branded" at bounding box center [267, 63] width 37 height 14
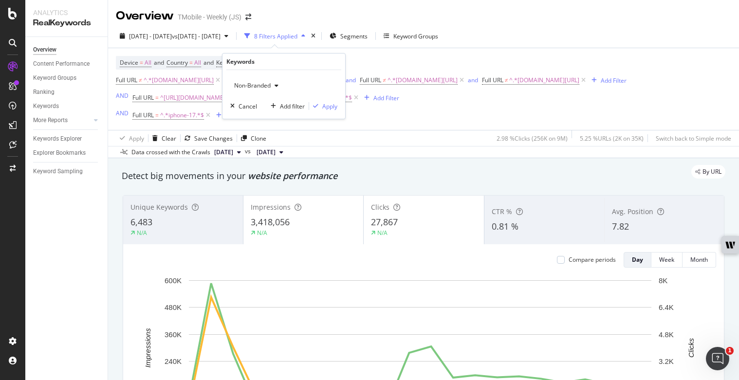
click at [257, 82] on span "Non-Branded" at bounding box center [250, 85] width 40 height 8
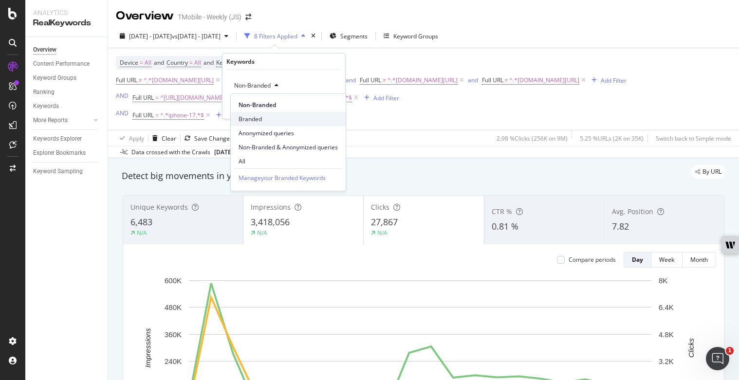
click at [263, 123] on span "Branded" at bounding box center [288, 119] width 99 height 9
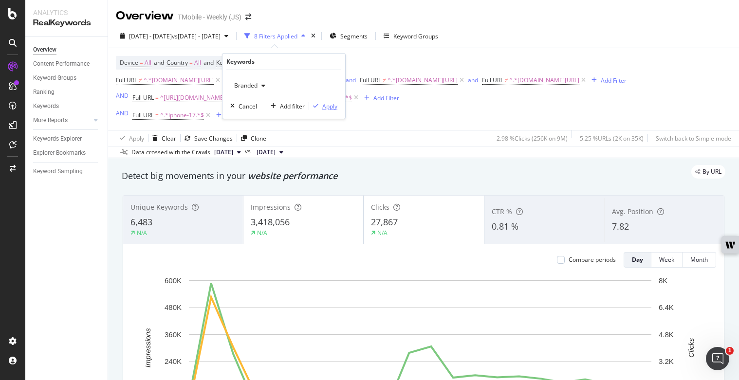
click at [325, 110] on div "Apply" at bounding box center [329, 106] width 15 height 8
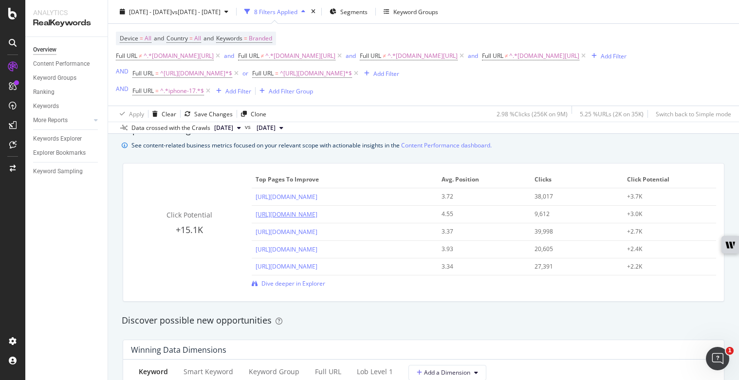
scroll to position [707, 0]
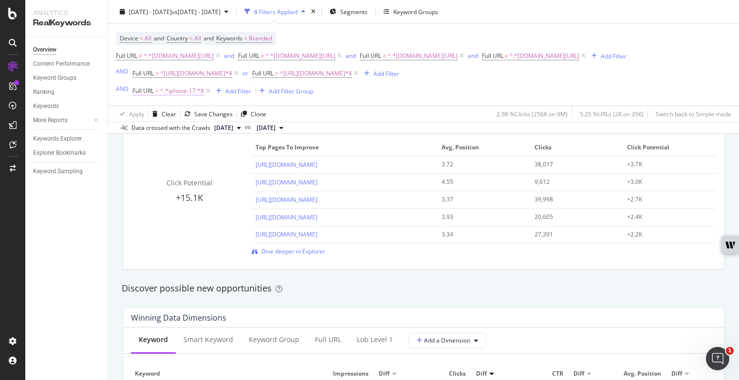
click at [186, 92] on span "^.*iphone-17.*$" at bounding box center [182, 91] width 44 height 14
click at [144, 132] on input "iphone-17" at bounding box center [187, 132] width 92 height 16
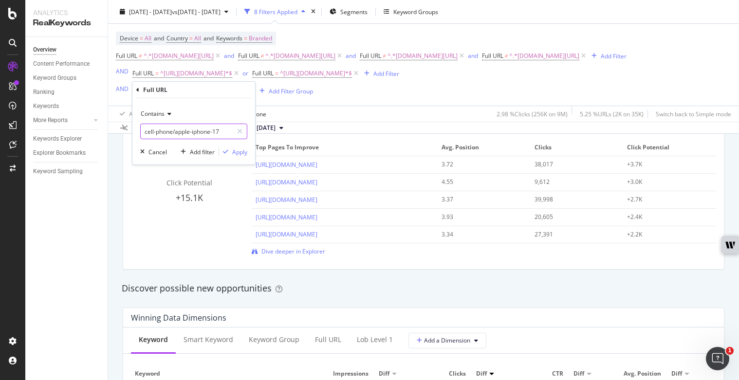
click at [186, 129] on input "cell-phone/apple-iphone-17" at bounding box center [187, 132] width 92 height 16
drag, startPoint x: 193, startPoint y: 131, endPoint x: 137, endPoint y: 130, distance: 56.0
click at [137, 130] on div "Contains cell-phone/apple-iphone-17 Cancel Add filter Apply" at bounding box center [193, 131] width 123 height 66
type input "cell-phone/apple-iphone-17"
click at [242, 151] on div "Apply" at bounding box center [239, 152] width 15 height 8
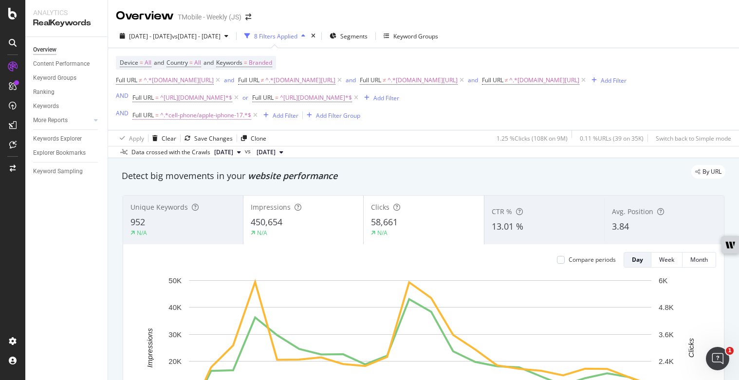
click at [193, 118] on span "^.*cell-phone/apple-iphone-17.*$" at bounding box center [205, 116] width 91 height 14
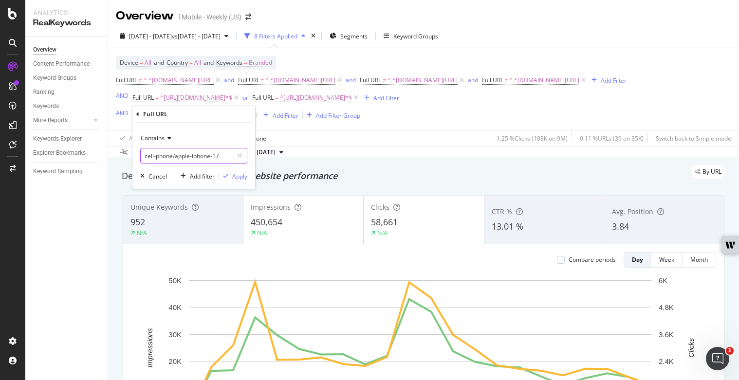
click at [169, 155] on input "cell-phone/apple-iphone-17" at bounding box center [187, 156] width 92 height 16
click at [238, 173] on div "Apply" at bounding box center [239, 176] width 15 height 8
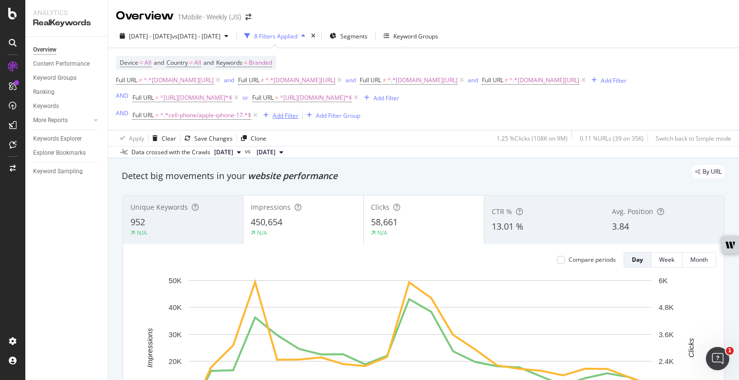
click at [280, 113] on div "Add Filter" at bounding box center [286, 116] width 26 height 8
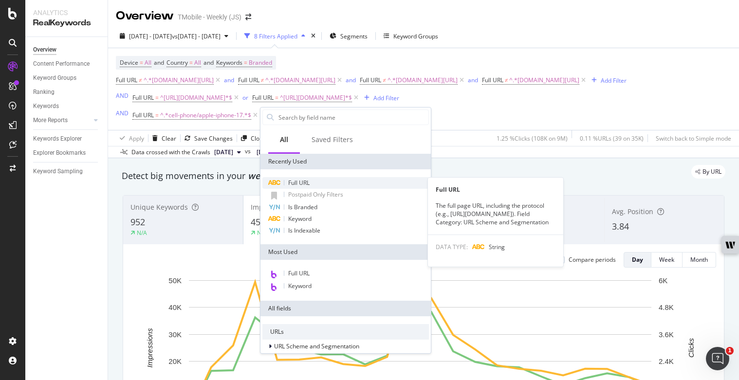
click at [301, 184] on span "Full URL" at bounding box center [298, 183] width 21 height 8
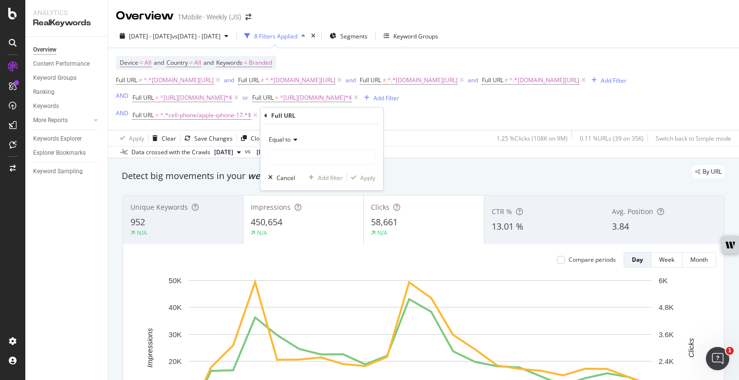
click at [289, 138] on span "Equal to" at bounding box center [280, 139] width 22 height 8
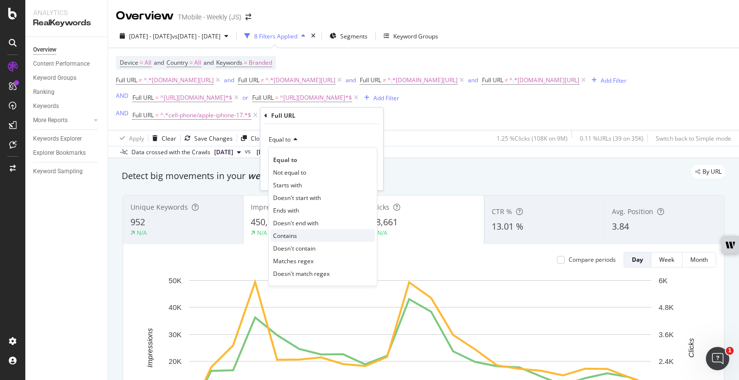
click at [301, 239] on div "Contains" at bounding box center [323, 235] width 104 height 13
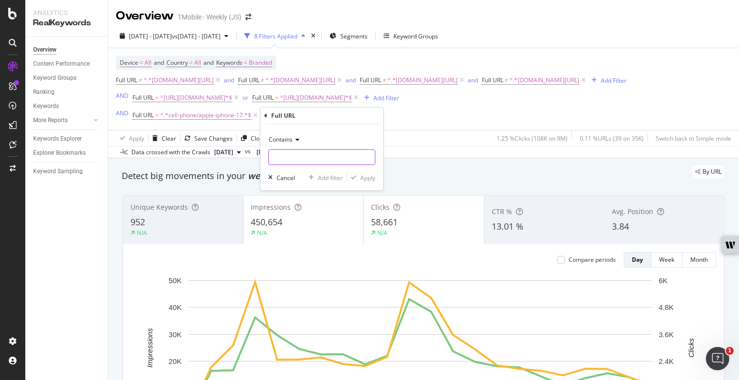
click at [306, 154] on input "text" at bounding box center [322, 157] width 106 height 16
paste input "cell-phone/apple-iphone-17"
type input "cell-phone/apple-iphone-air"
click at [365, 179] on div "Apply" at bounding box center [367, 178] width 15 height 8
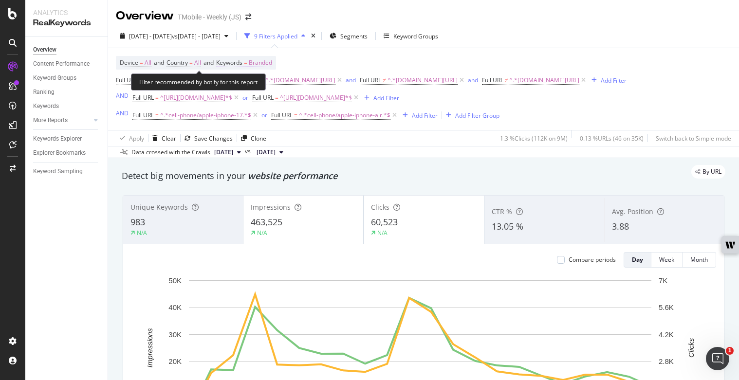
click at [269, 60] on span "Branded" at bounding box center [260, 63] width 23 height 14
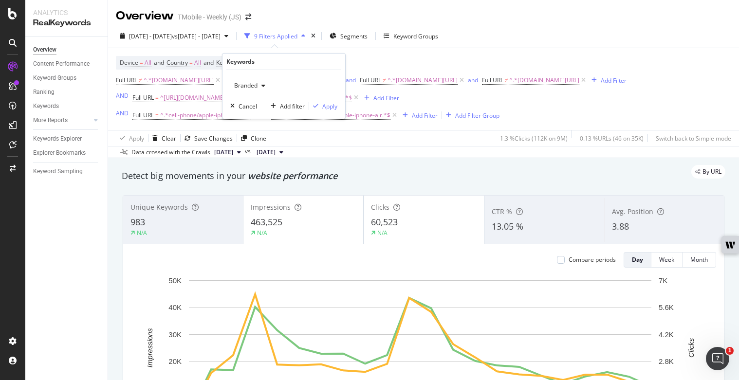
click at [256, 85] on span "Branded" at bounding box center [243, 85] width 27 height 8
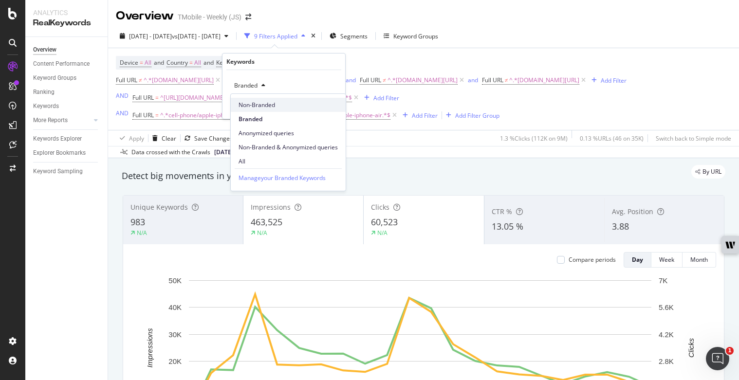
click at [260, 105] on span "Non-Branded" at bounding box center [288, 105] width 99 height 9
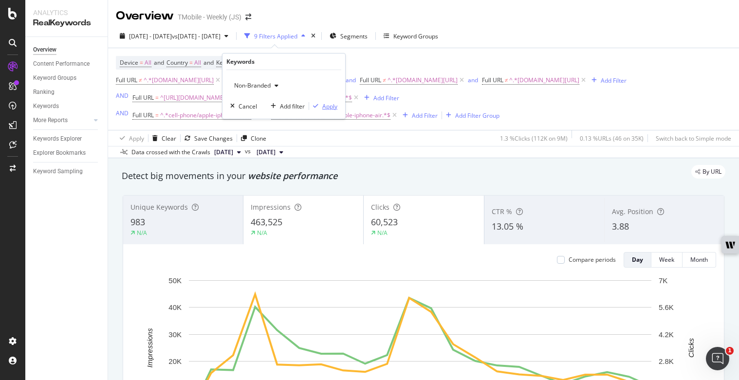
click at [328, 108] on div "Apply" at bounding box center [329, 106] width 15 height 8
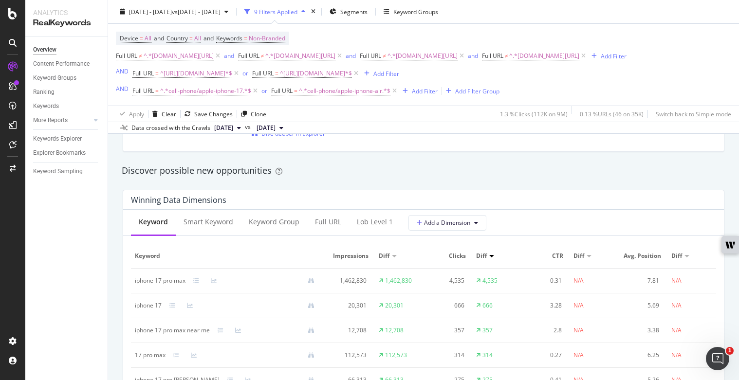
scroll to position [856, 0]
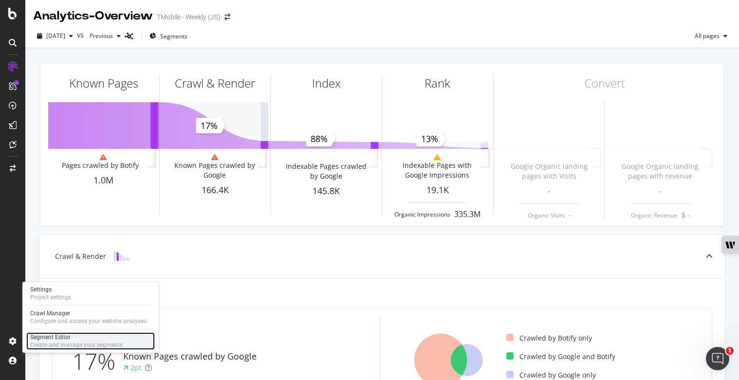
click at [62, 335] on div "Segment Editor" at bounding box center [76, 338] width 93 height 8
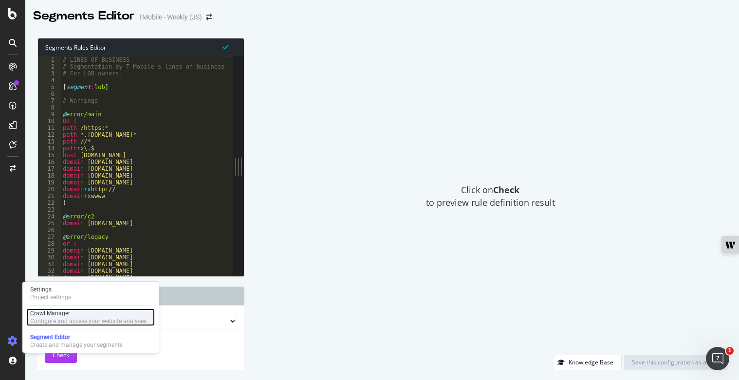
click at [53, 312] on div "Crawl Manager" at bounding box center [88, 314] width 116 height 8
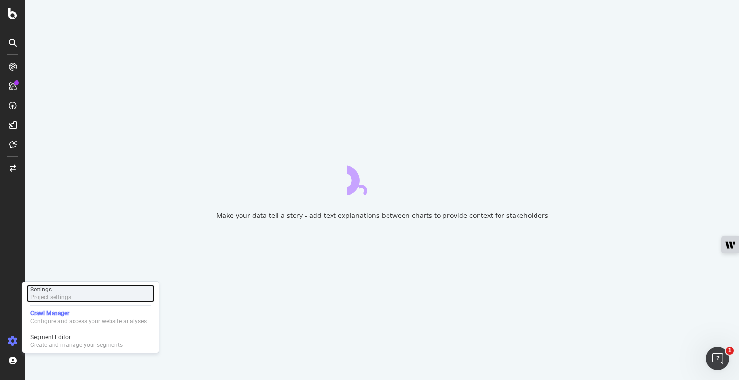
click at [56, 294] on div "Project settings" at bounding box center [50, 298] width 41 height 8
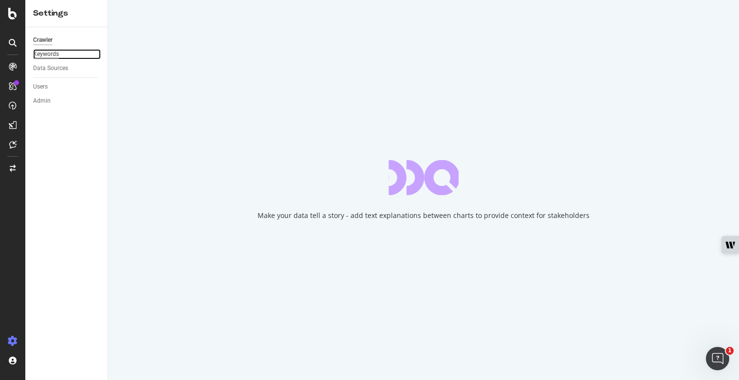
click at [56, 57] on div "Keywords" at bounding box center [46, 54] width 26 height 10
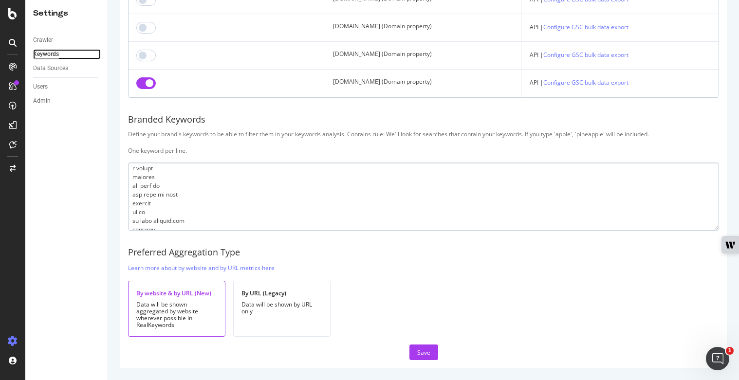
scroll to position [6045, 0]
click at [199, 219] on textarea at bounding box center [423, 197] width 591 height 68
type textarea "spriny sprin obile tâ€‘mobile spribt spring mobile spirnt sprimt spirint slrint…"
click at [426, 345] on div "Save" at bounding box center [423, 352] width 13 height 15
